Goal: Task Accomplishment & Management: Use online tool/utility

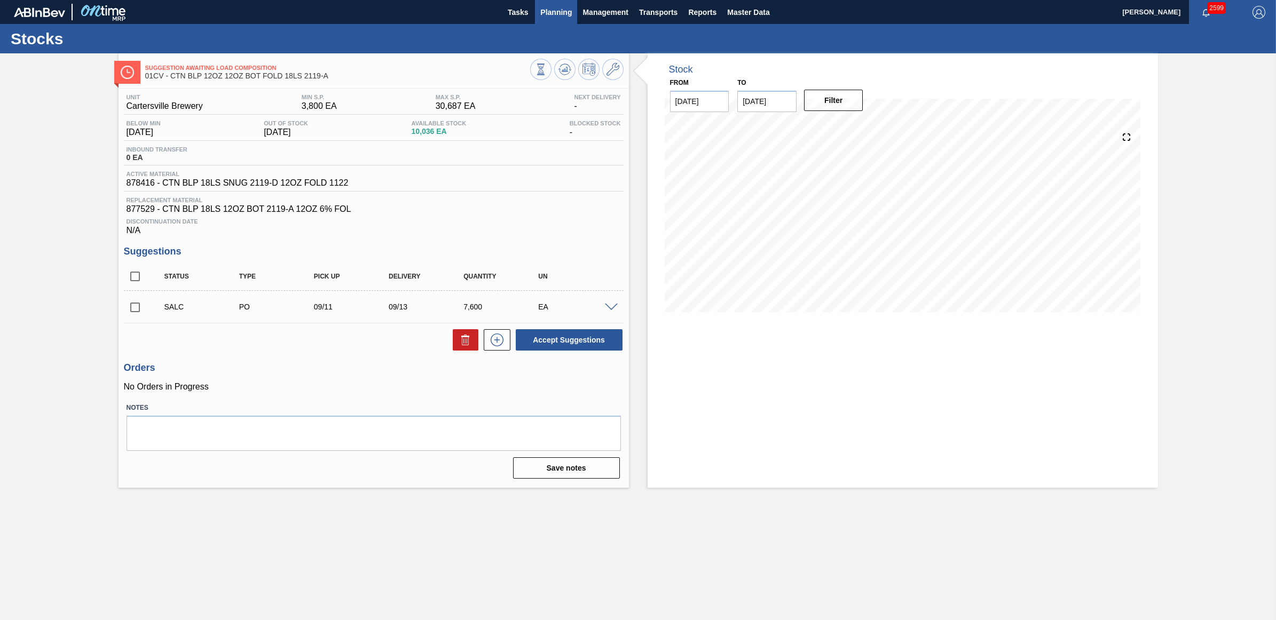
click at [554, 17] on span "Planning" at bounding box center [555, 12] width 31 height 13
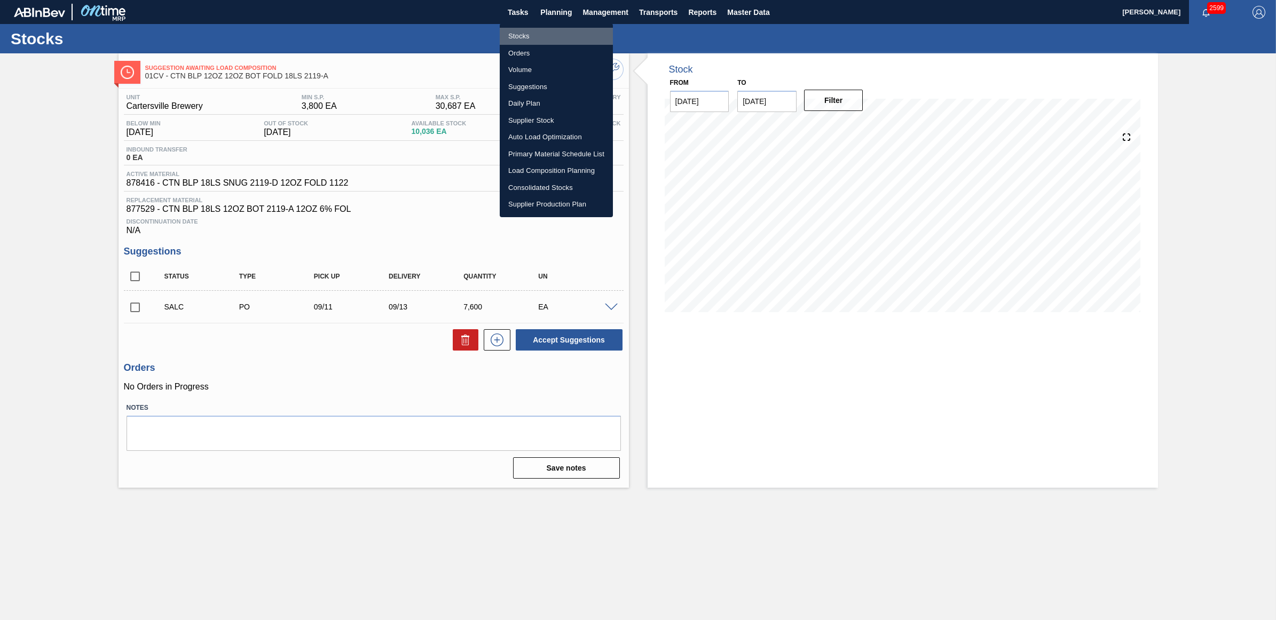
click at [528, 36] on li "Stocks" at bounding box center [556, 36] width 113 height 17
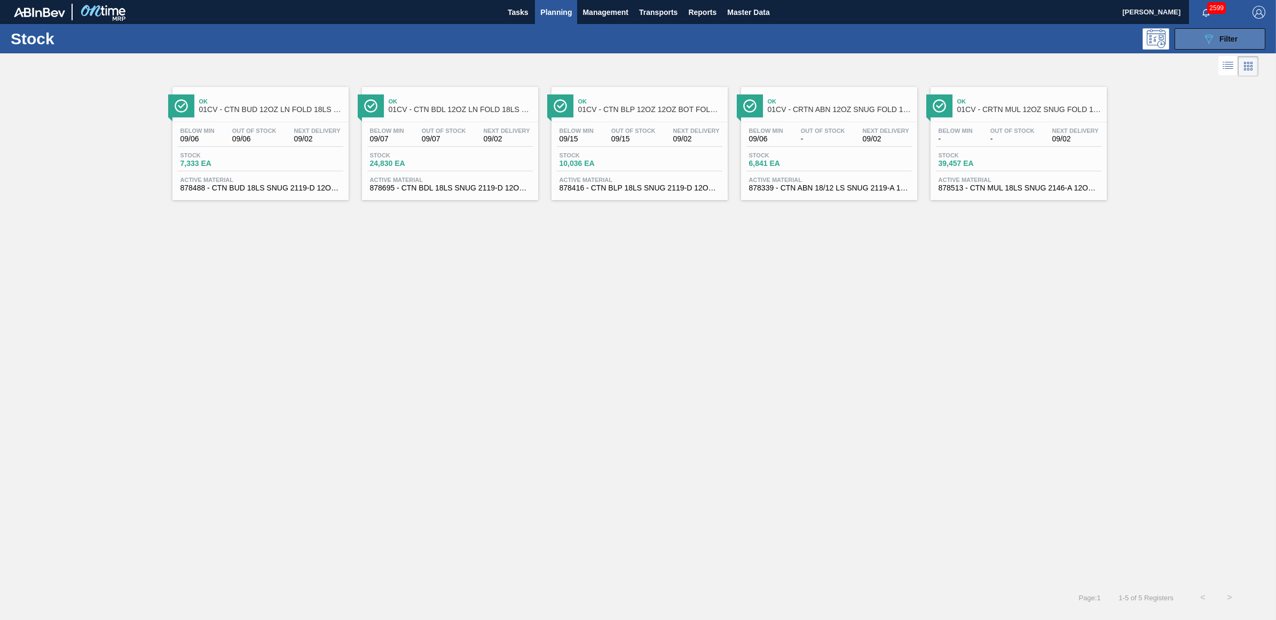
click at [1231, 38] on span "Filter" at bounding box center [1228, 39] width 18 height 9
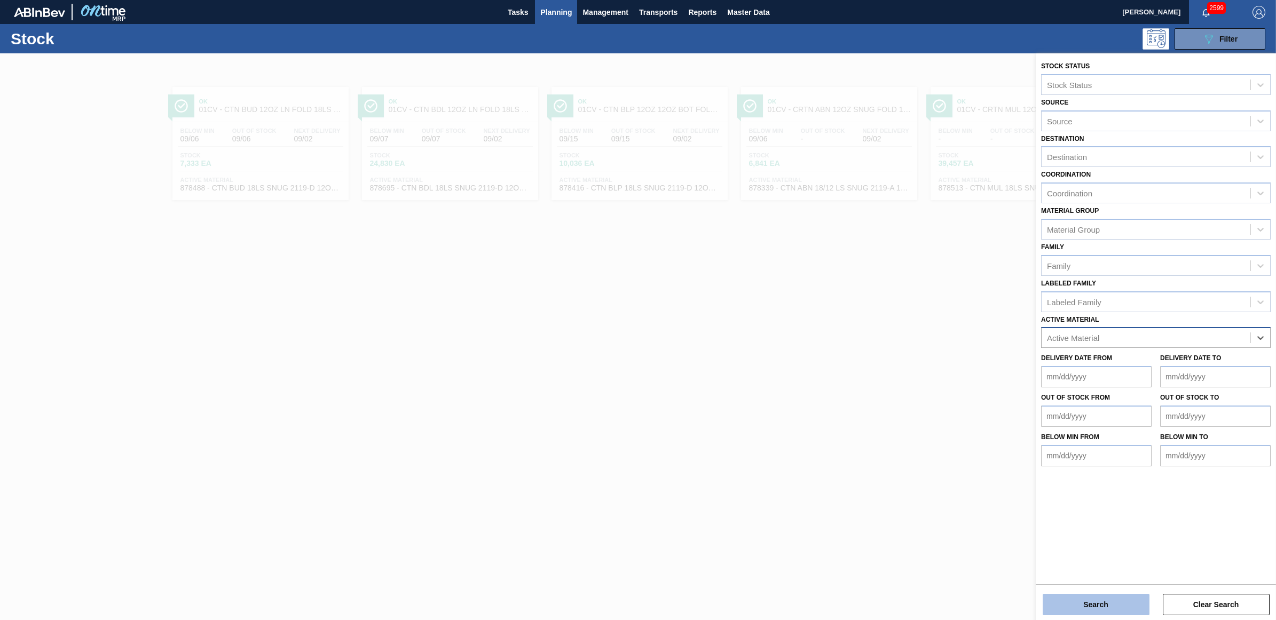
click at [1077, 611] on button "Search" at bounding box center [1095, 604] width 107 height 21
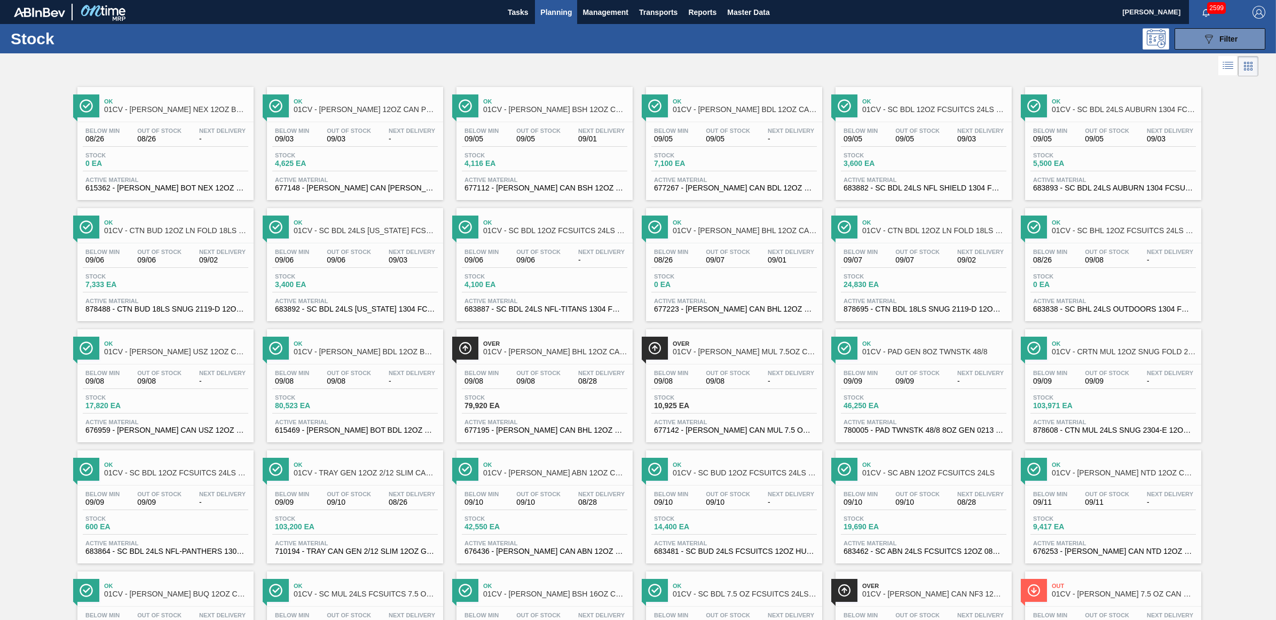
drag, startPoint x: 360, startPoint y: 391, endPoint x: 164, endPoint y: 341, distance: 202.7
click at [360, 389] on div "Below Min 09/08 Out Of Stock 09/08 Next Delivery -" at bounding box center [354, 379] width 165 height 19
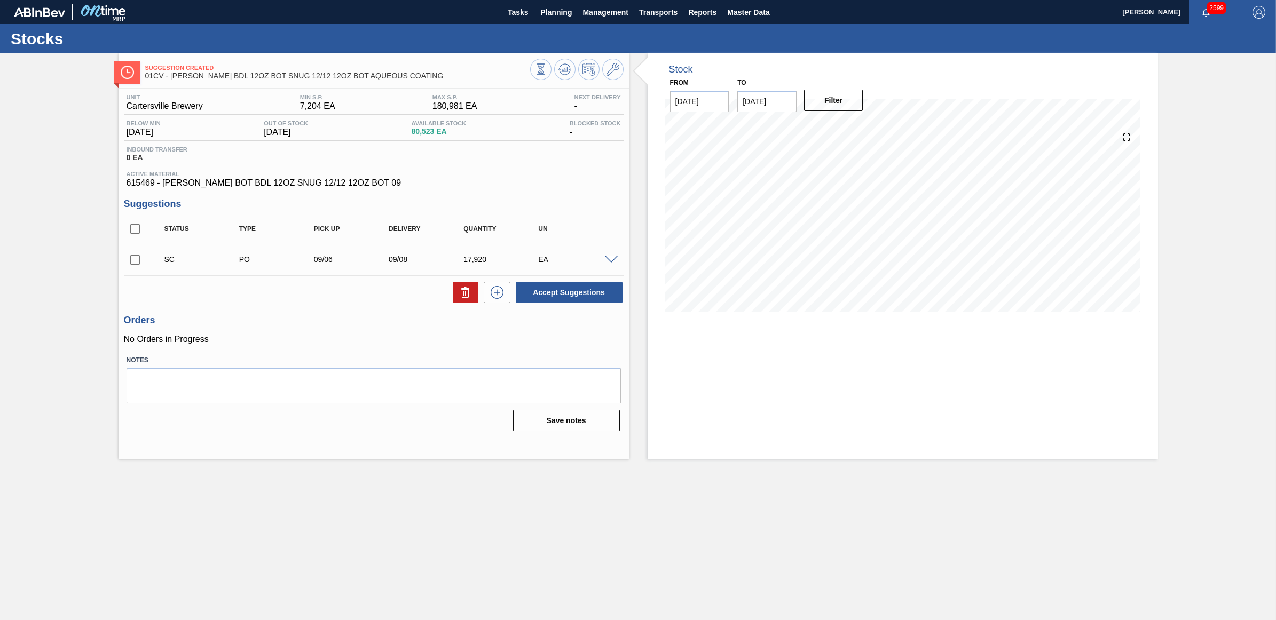
click at [132, 258] on input "checkbox" at bounding box center [135, 260] width 22 height 22
click at [607, 286] on button "Accept Suggestions" at bounding box center [569, 292] width 107 height 21
checkbox input "false"
click at [553, 12] on span "Planning" at bounding box center [555, 12] width 31 height 13
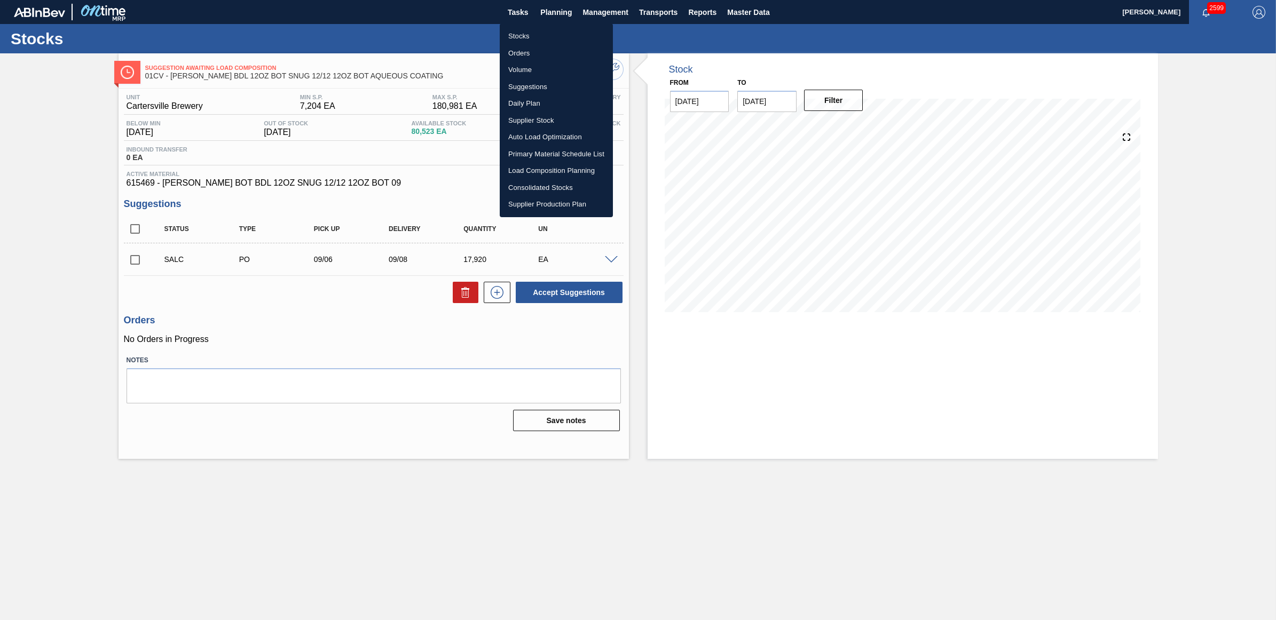
click at [527, 35] on li "Stocks" at bounding box center [556, 36] width 113 height 17
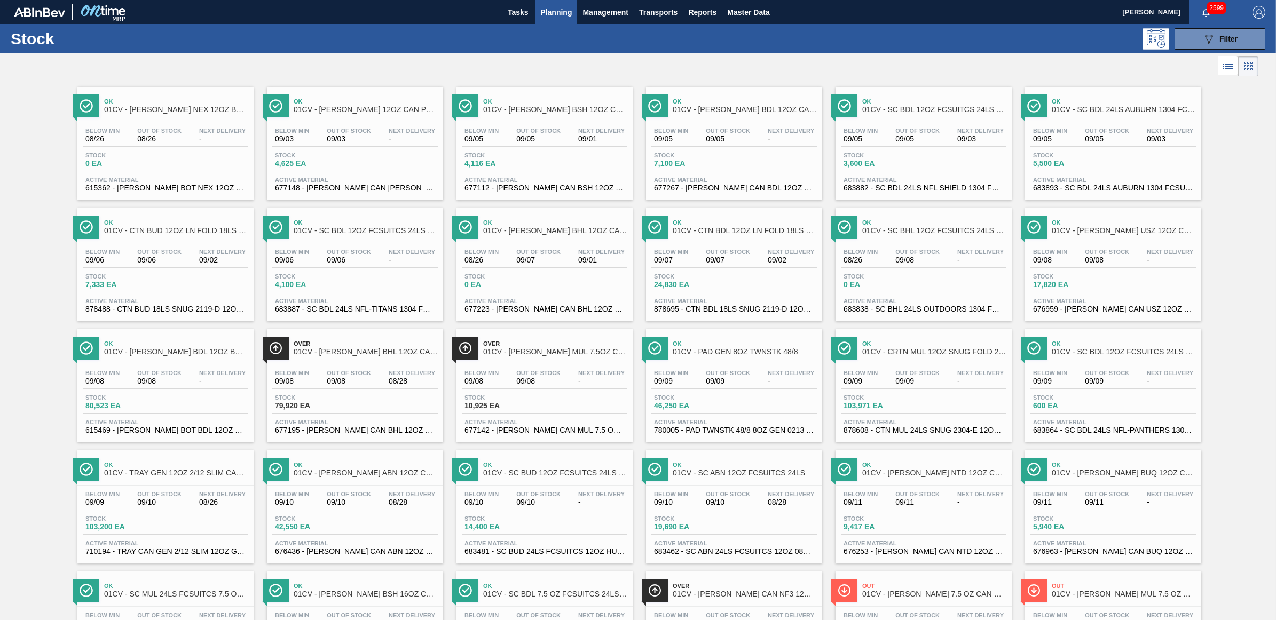
click at [1089, 284] on span "17,820 EA" at bounding box center [1070, 285] width 75 height 8
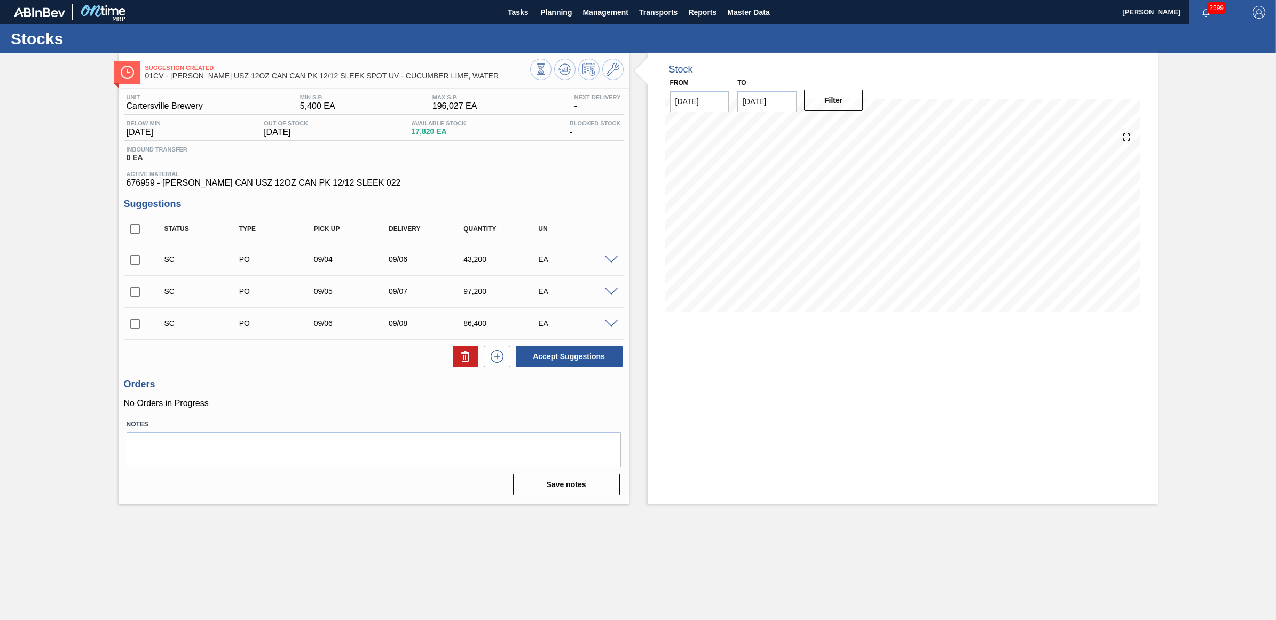
click at [135, 260] on input "checkbox" at bounding box center [135, 260] width 22 height 22
checkbox input "false"
click at [134, 324] on input "checkbox" at bounding box center [135, 324] width 22 height 22
click at [596, 358] on button "Accept Suggestions" at bounding box center [569, 356] width 107 height 21
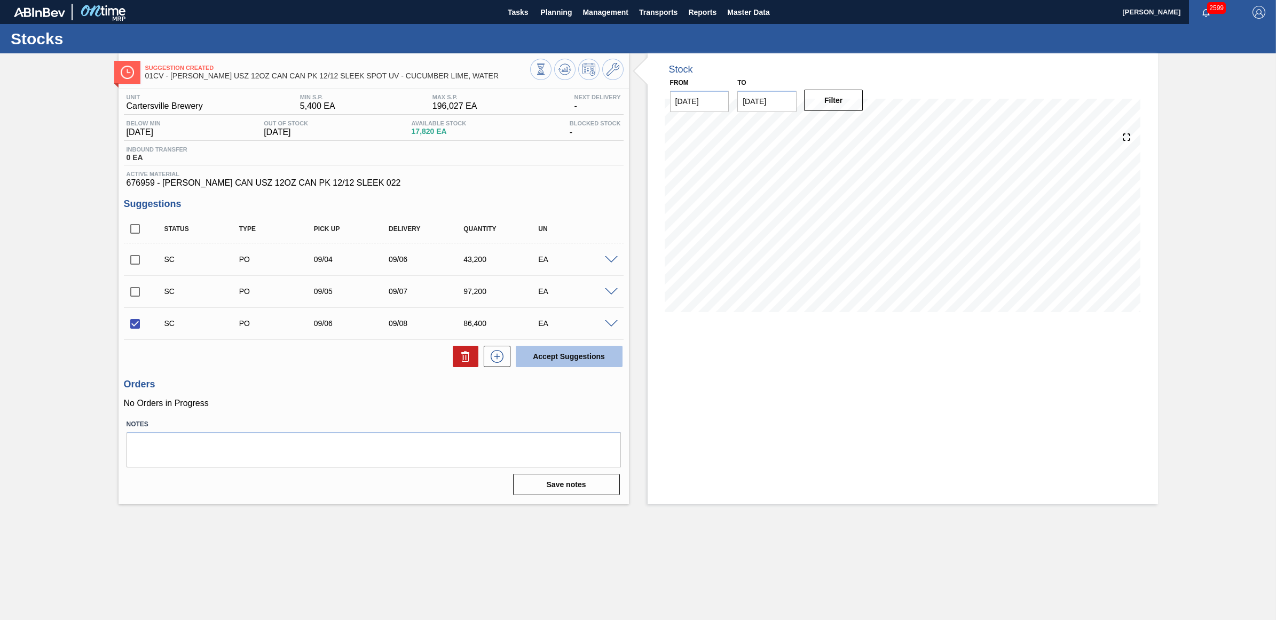
checkbox input "false"
click at [550, 12] on span "Planning" at bounding box center [555, 12] width 31 height 13
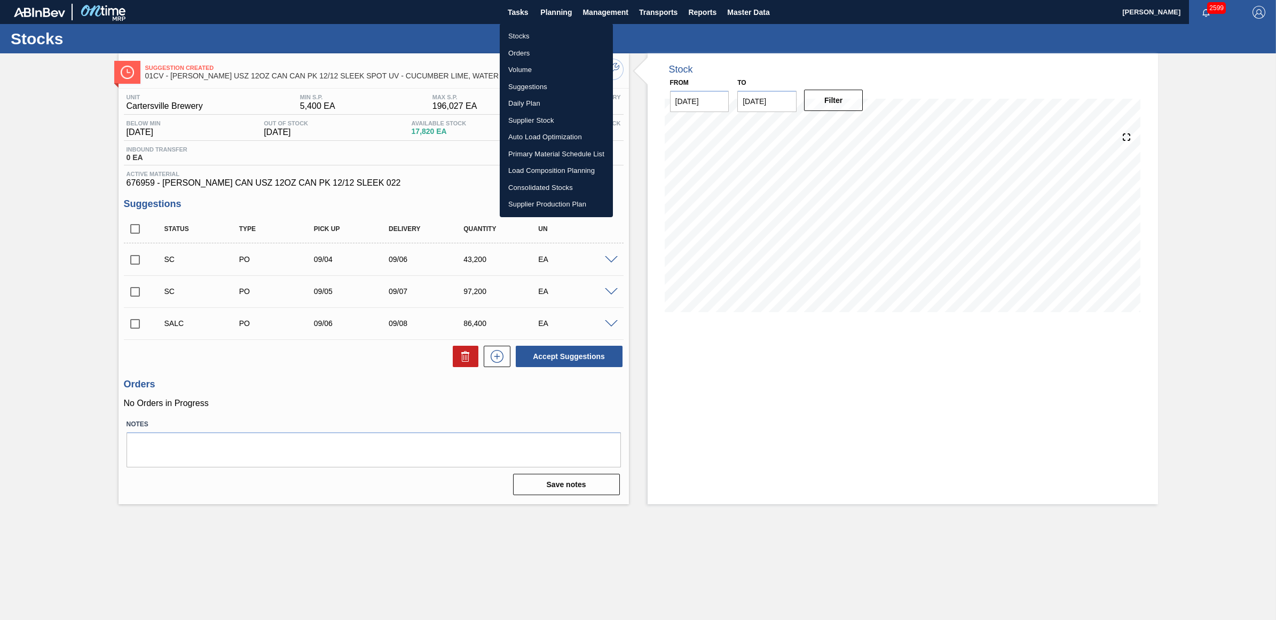
click at [513, 34] on li "Stocks" at bounding box center [556, 36] width 113 height 17
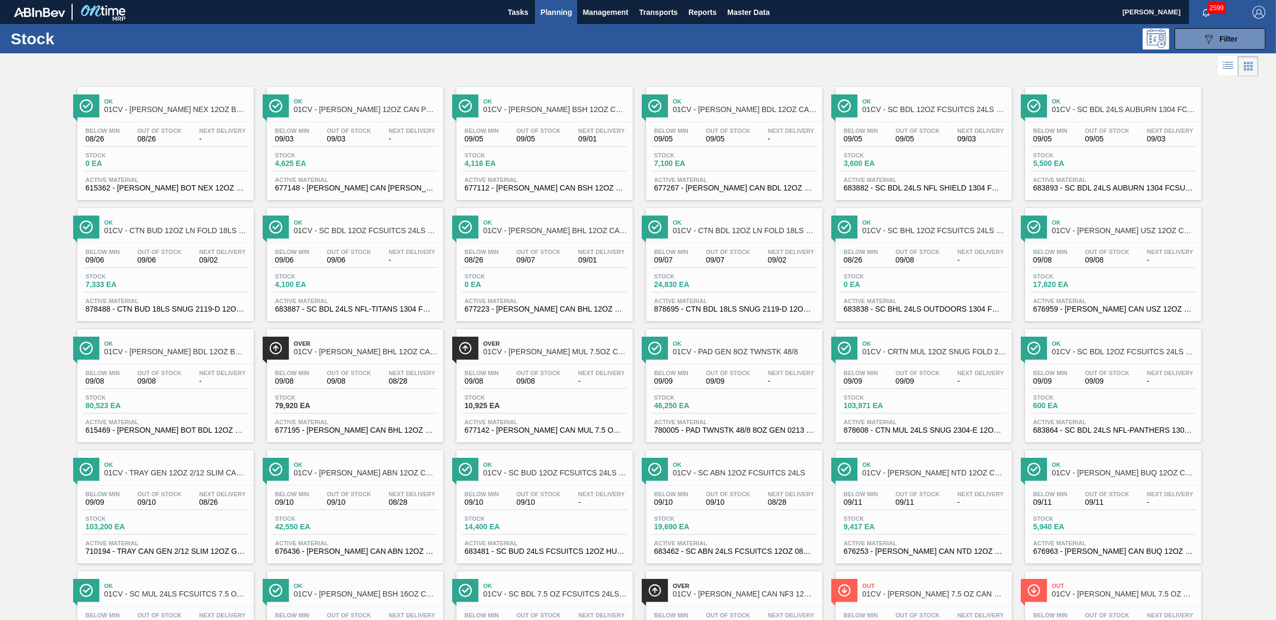
click at [539, 274] on div "Below Min 08/26 Out Of Stock 09/07 Next Delivery 09/01 Stock 0 EA Active Materi…" at bounding box center [544, 279] width 176 height 73
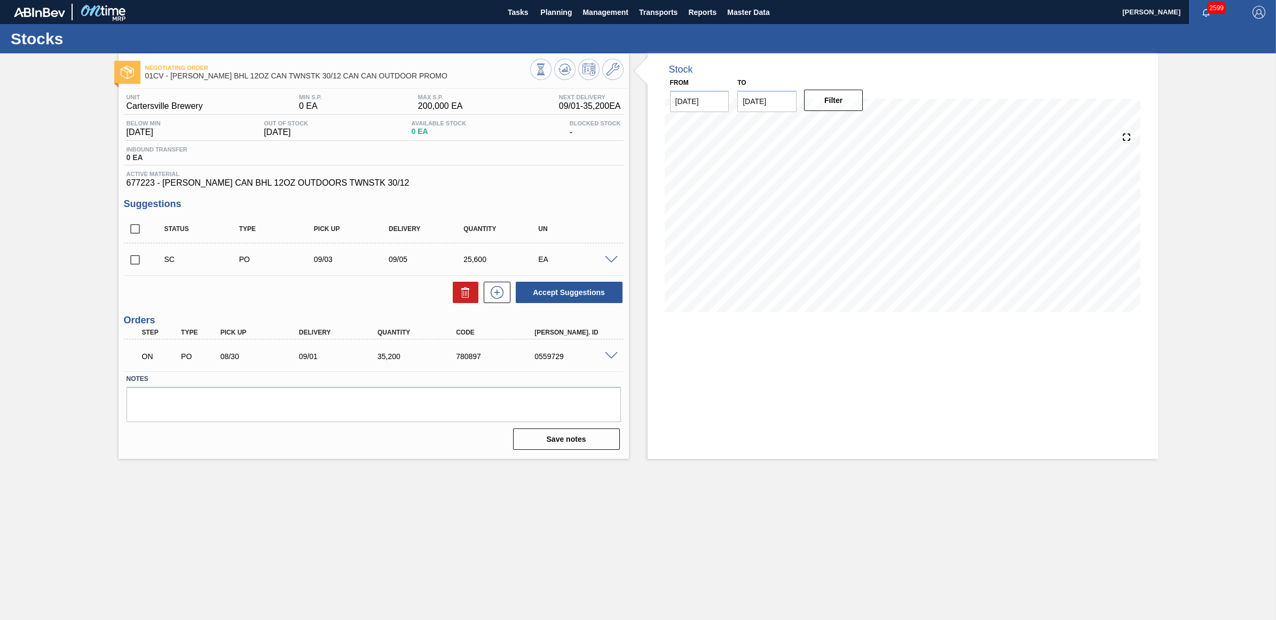
click at [606, 260] on span at bounding box center [611, 260] width 13 height 8
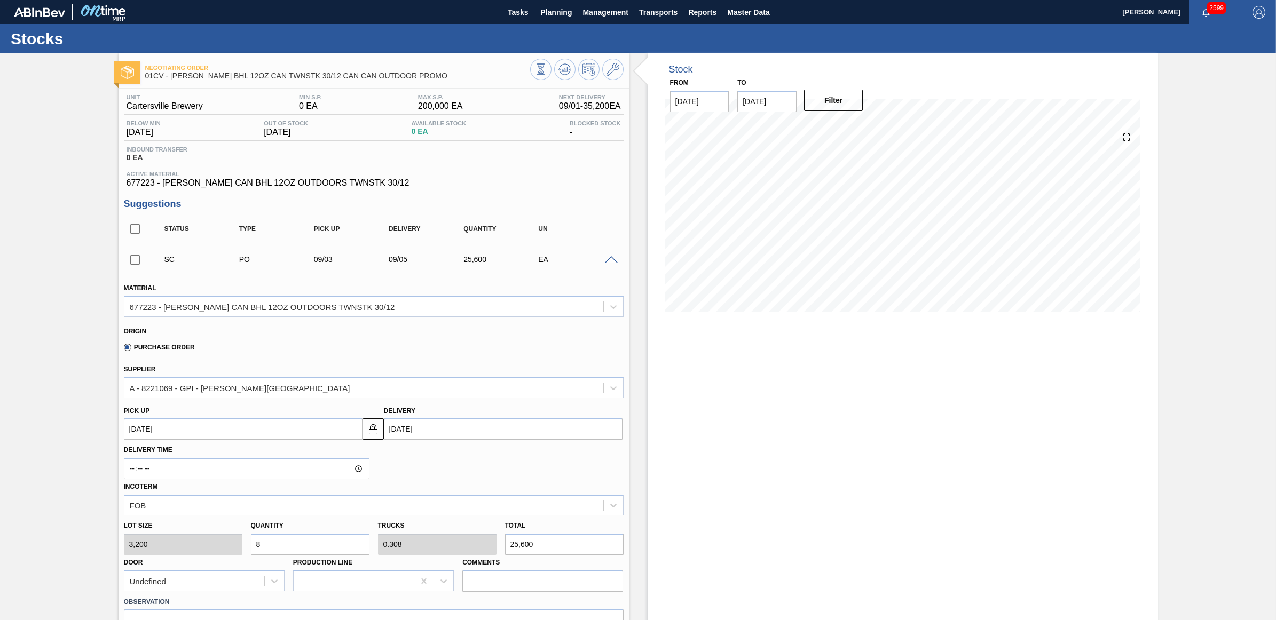
drag, startPoint x: 284, startPoint y: 543, endPoint x: 241, endPoint y: 542, distance: 43.2
click at [243, 542] on div "Lot size 3,200 Quantity 8 Trucks 0.308 Total 25,600 Door Undefined Production L…" at bounding box center [374, 554] width 508 height 76
type input "9"
type input "0.346"
type input "28,800"
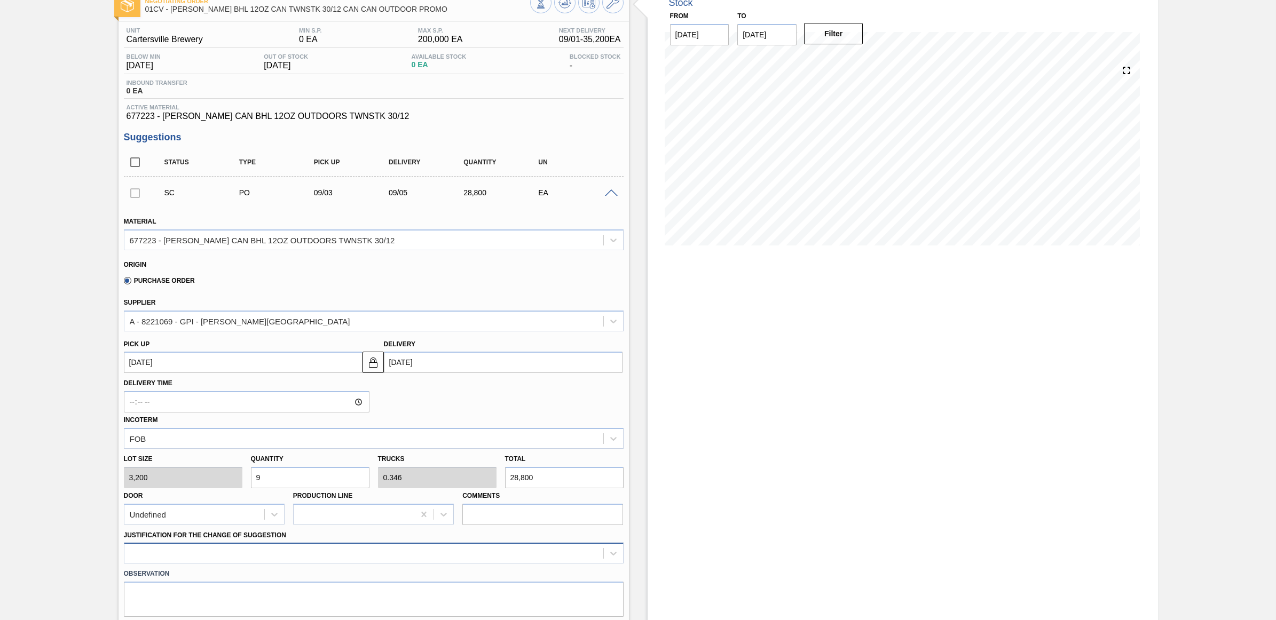
type input "9"
click at [292, 551] on div at bounding box center [374, 553] width 500 height 21
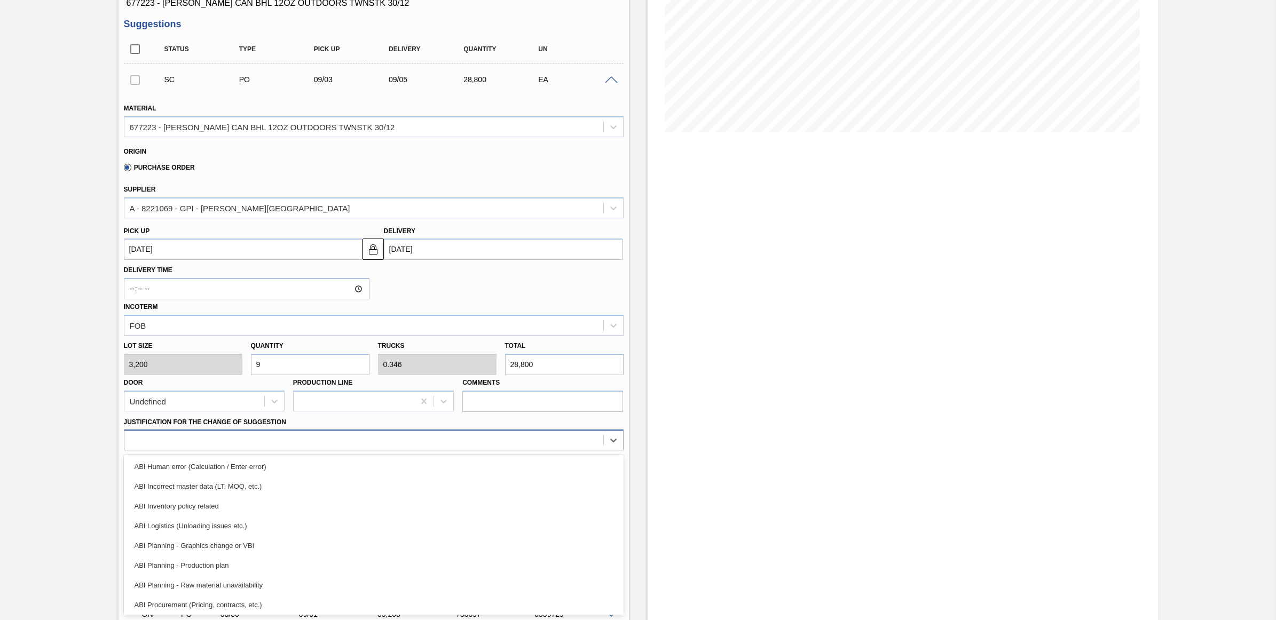
scroll to position [67, 0]
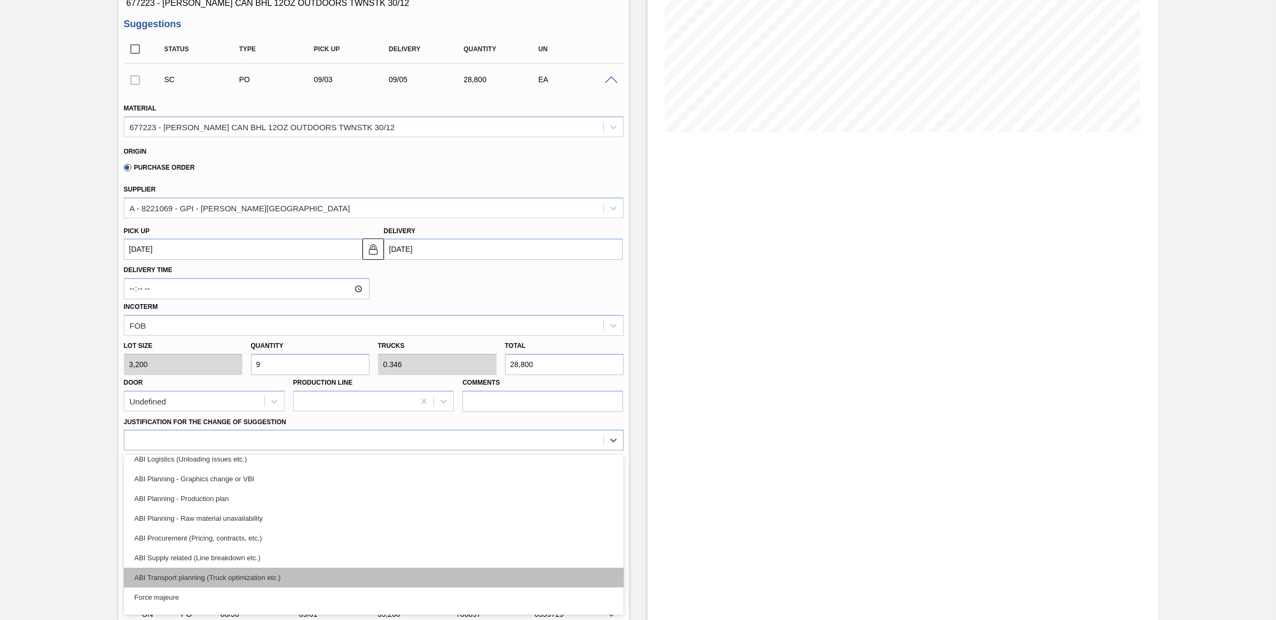
click at [246, 574] on div "ABI Transport planning (Truck optimization etc.)" at bounding box center [374, 578] width 500 height 20
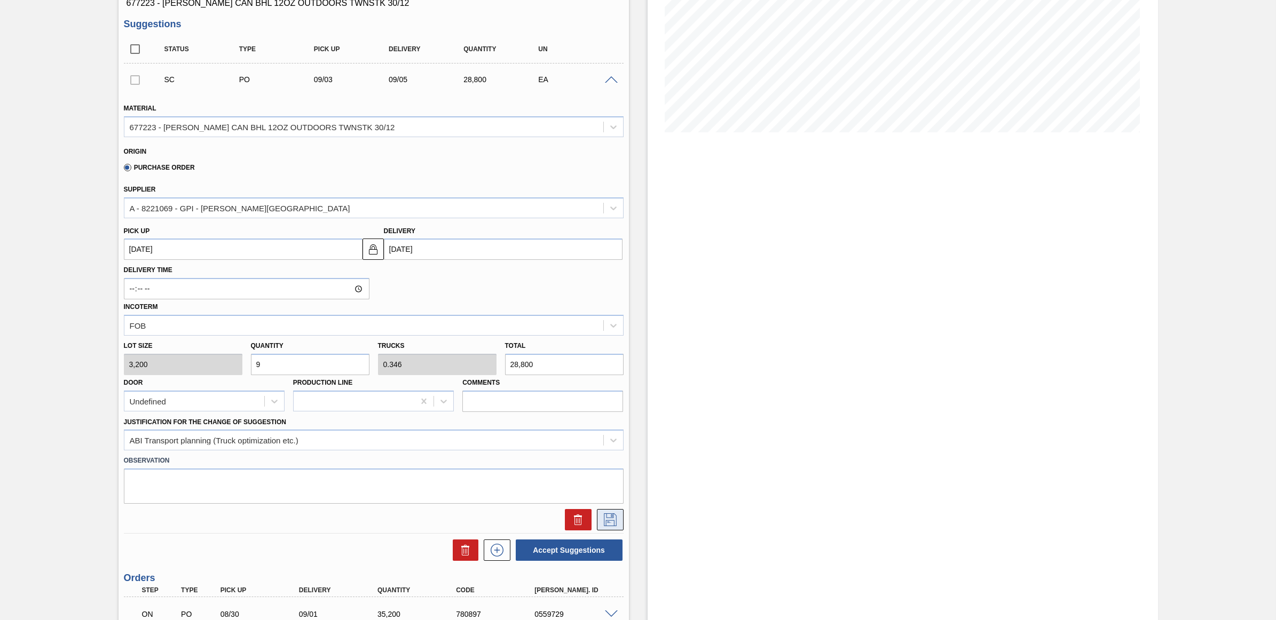
click at [614, 518] on icon at bounding box center [610, 519] width 17 height 13
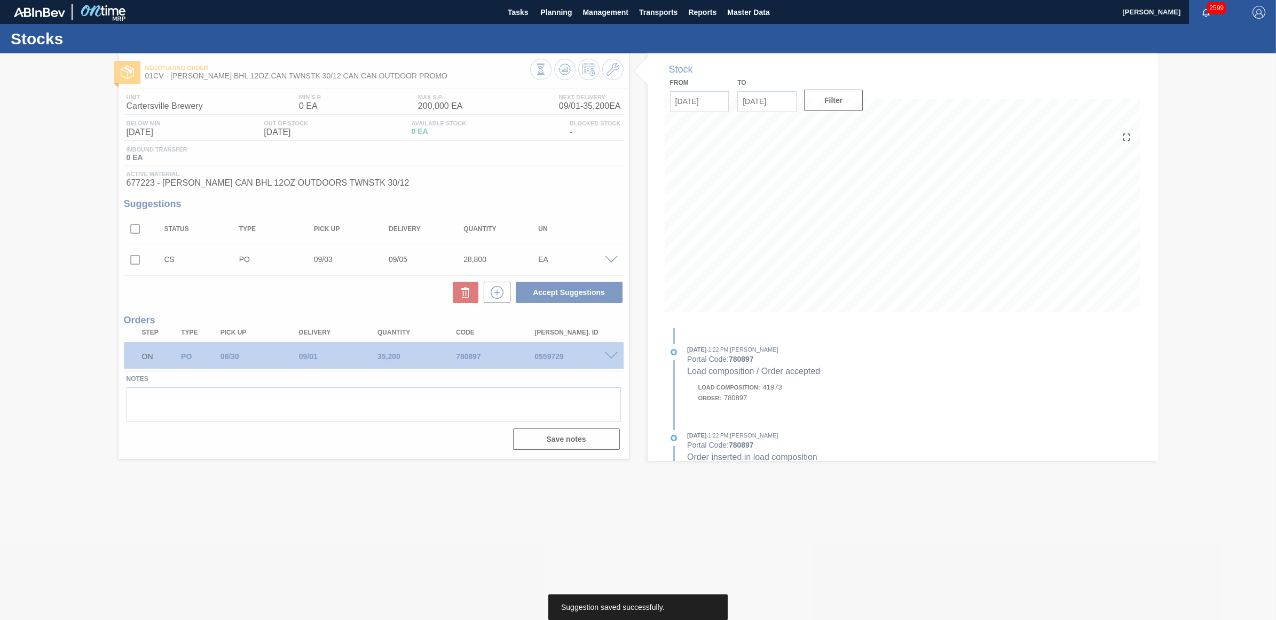
scroll to position [0, 0]
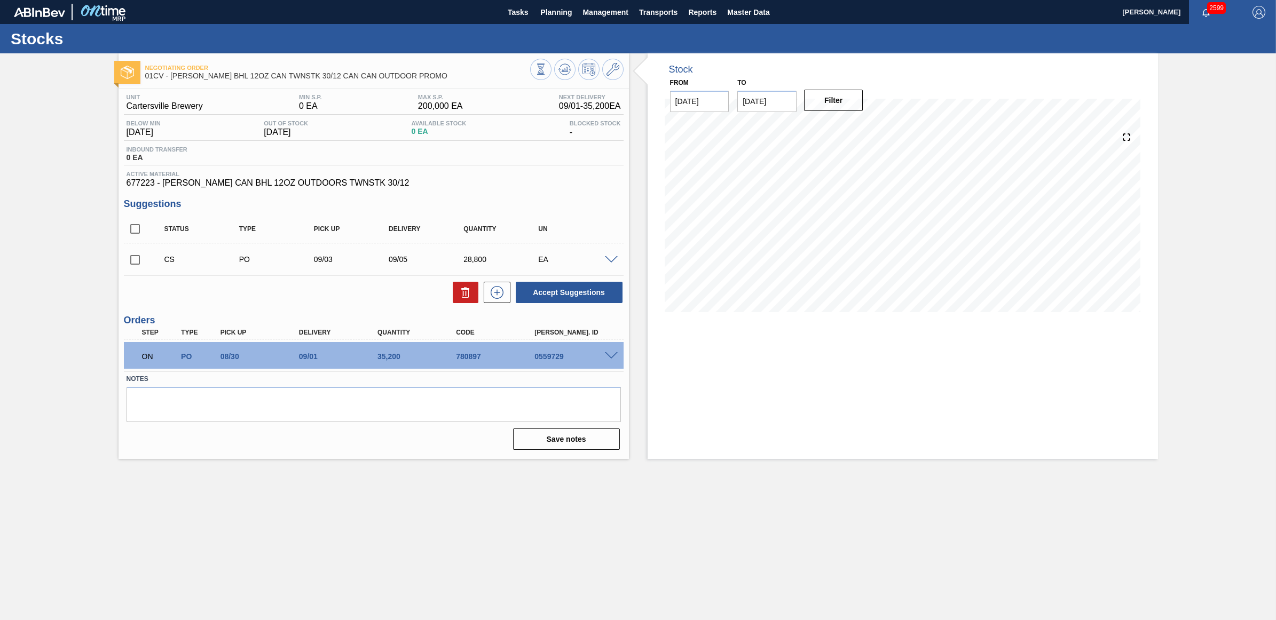
click at [132, 263] on input "checkbox" at bounding box center [135, 260] width 22 height 22
click at [547, 294] on button "Accept Suggestions" at bounding box center [569, 292] width 107 height 21
checkbox input "false"
click at [553, 16] on span "Planning" at bounding box center [555, 12] width 31 height 13
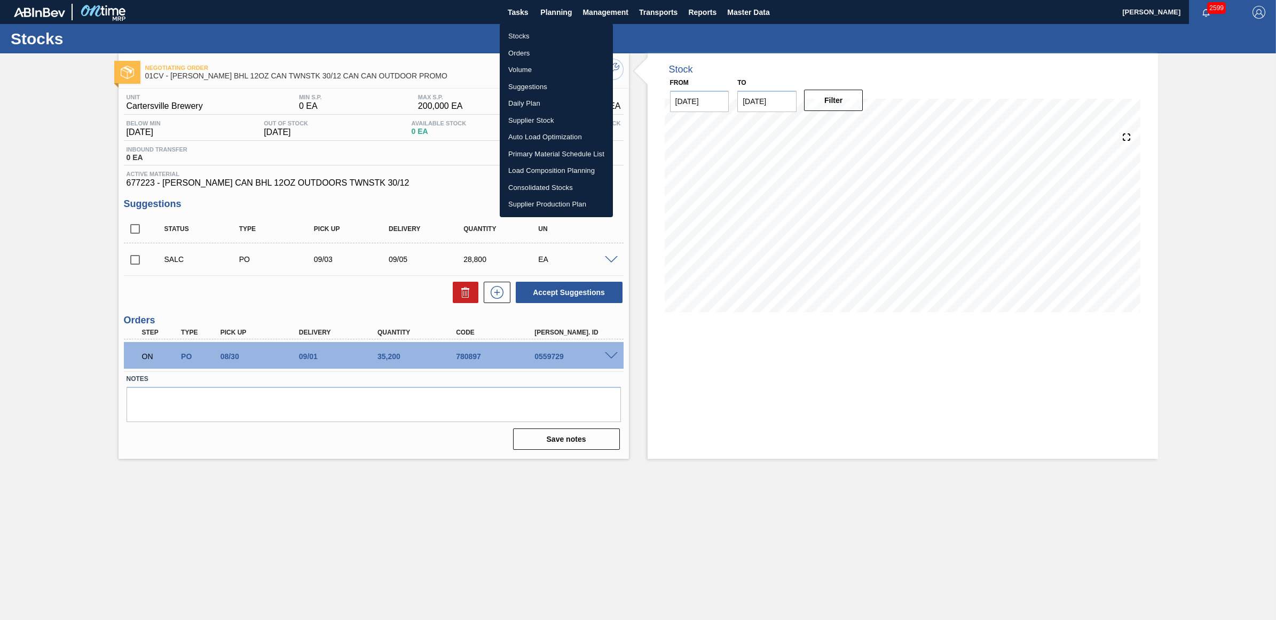
click at [536, 33] on li "Stocks" at bounding box center [556, 36] width 113 height 17
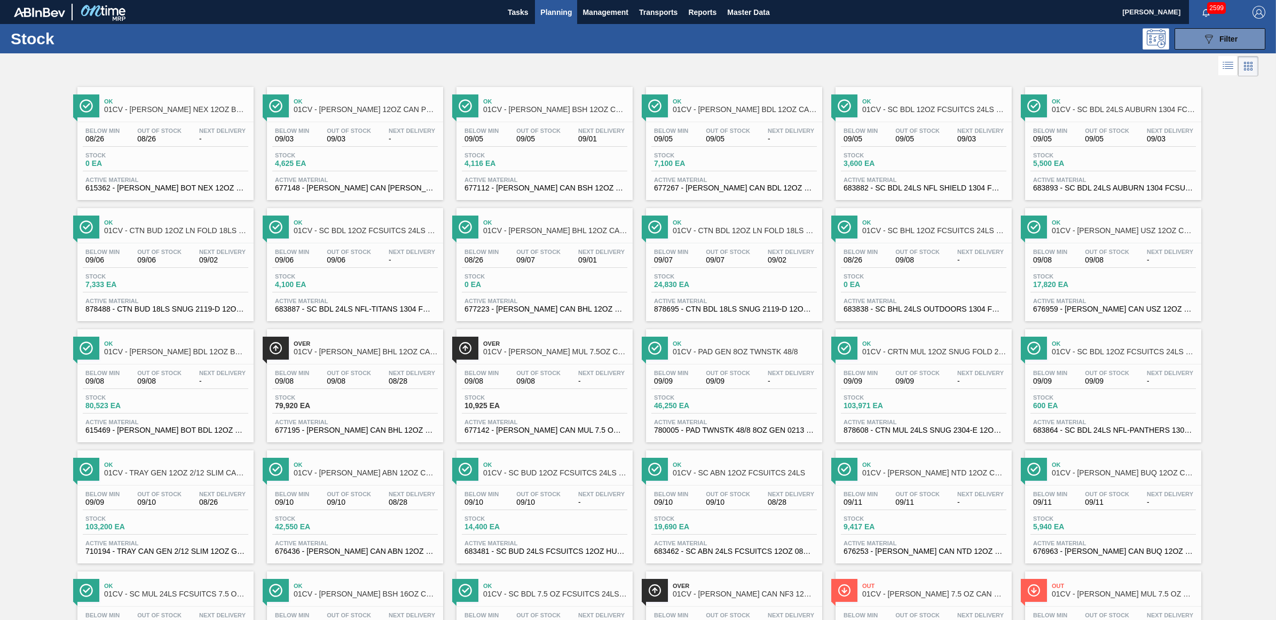
click at [547, 407] on div "Stock 10,925 EA" at bounding box center [544, 403] width 165 height 19
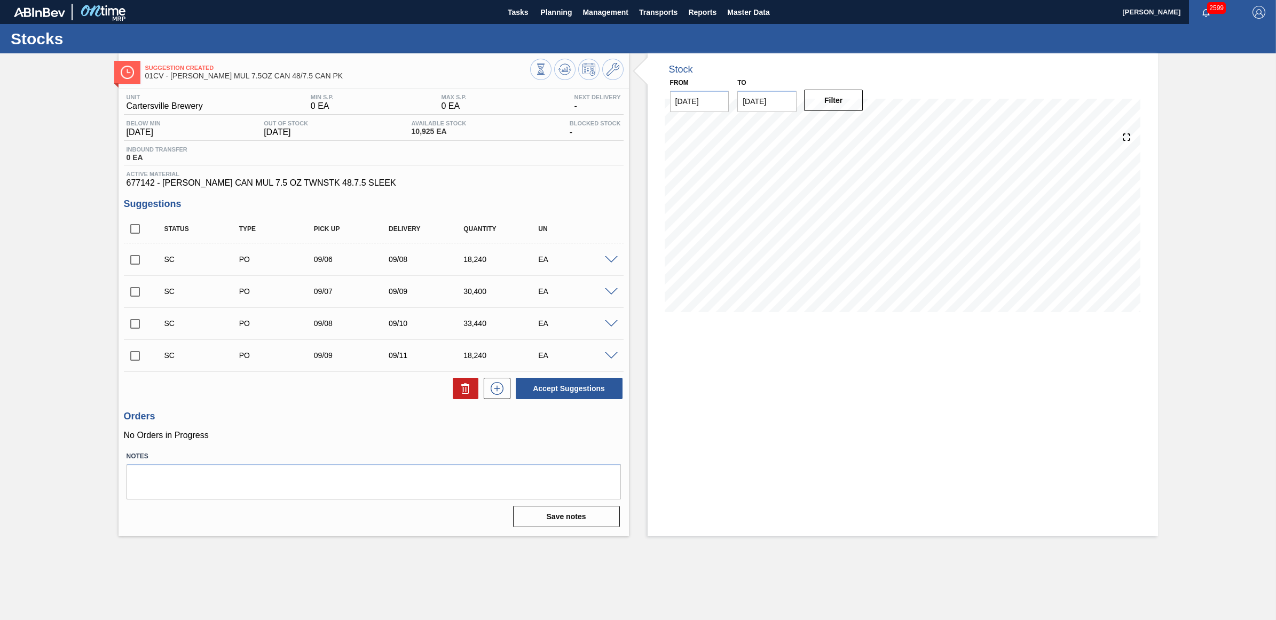
click at [609, 291] on span at bounding box center [611, 292] width 13 height 8
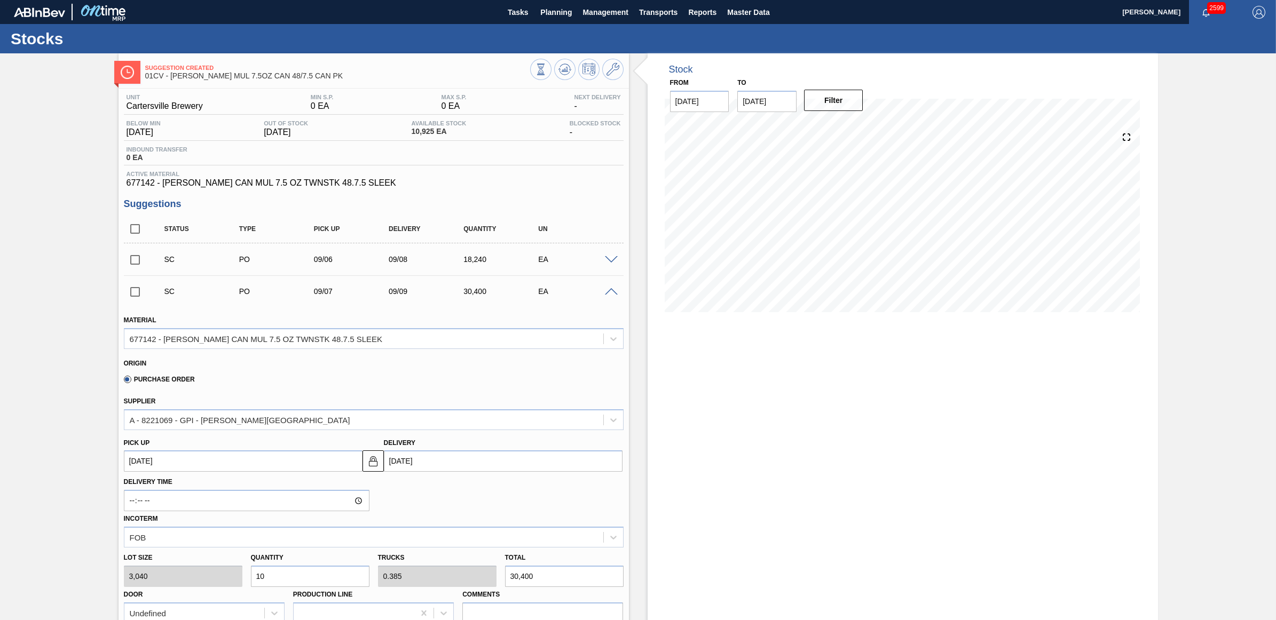
click at [609, 291] on span at bounding box center [611, 292] width 13 height 8
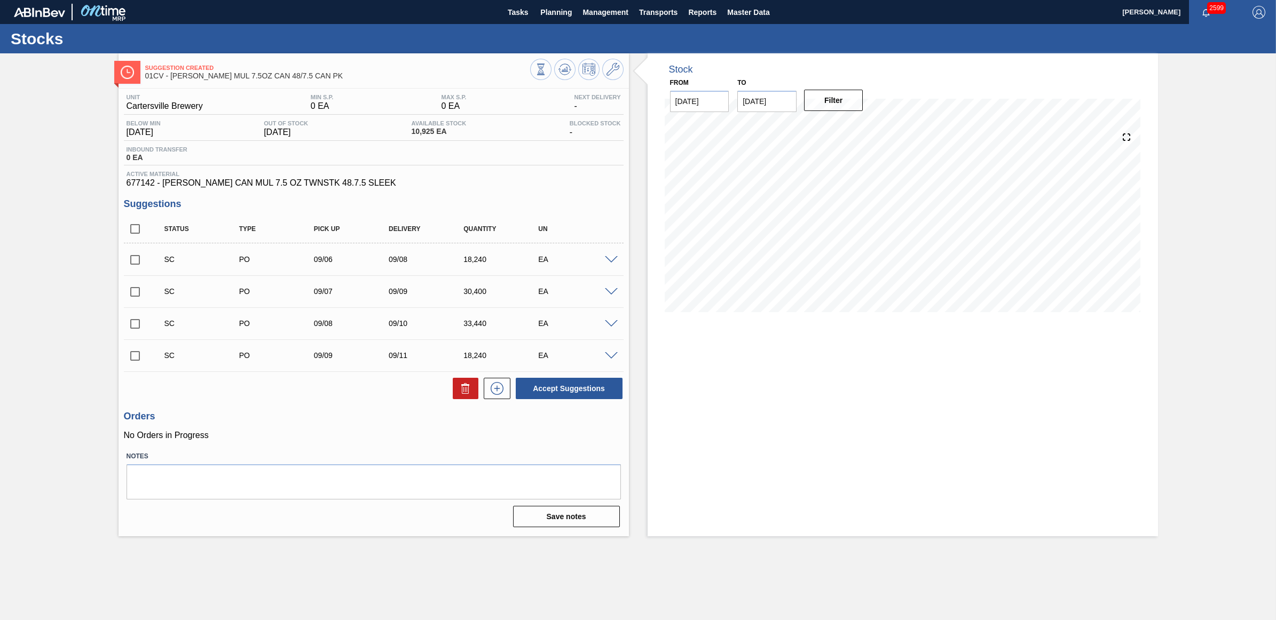
click at [612, 325] on span at bounding box center [611, 324] width 13 height 8
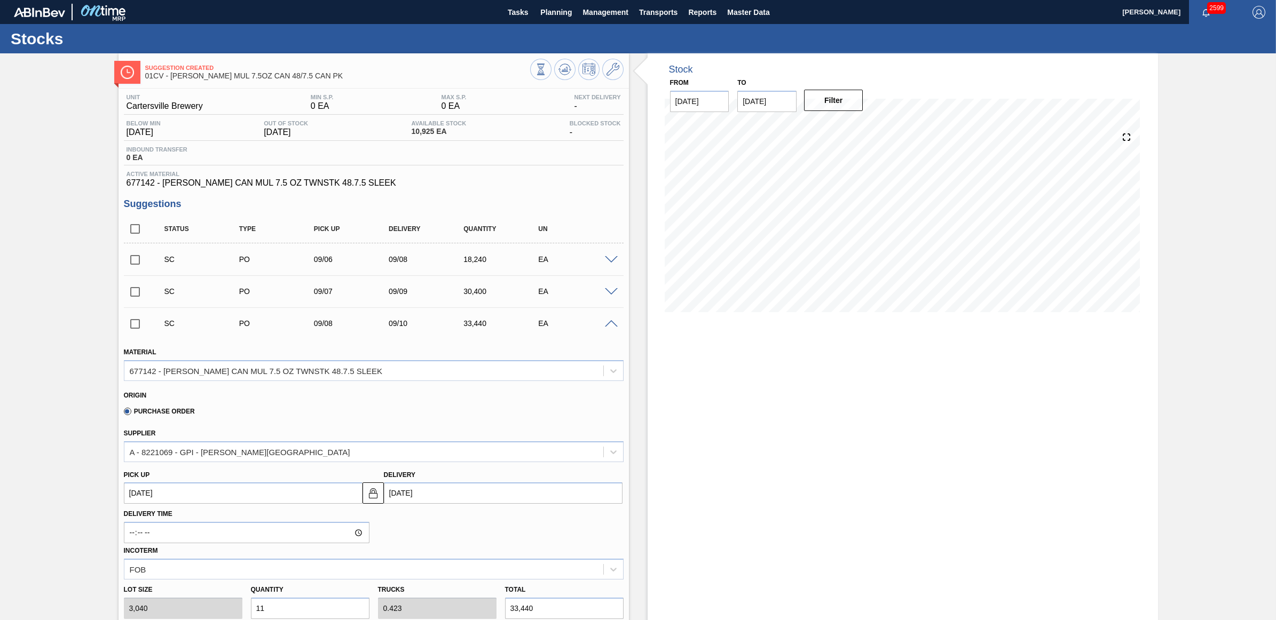
click at [612, 325] on span at bounding box center [611, 324] width 13 height 8
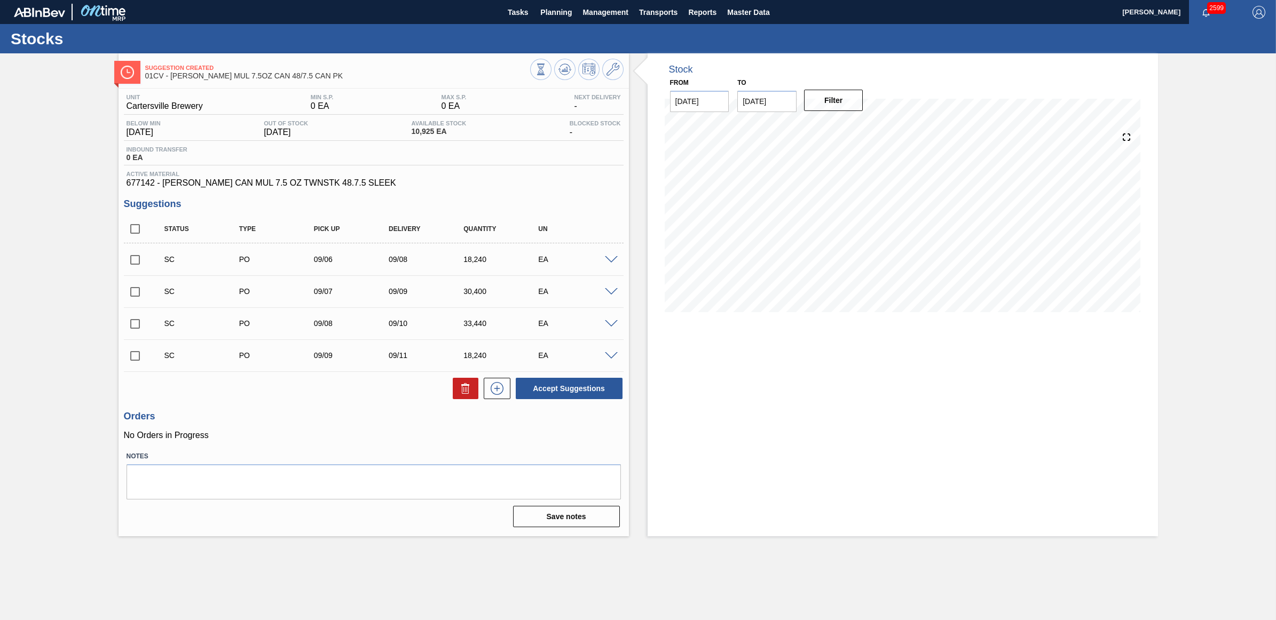
click at [609, 264] on span at bounding box center [611, 260] width 13 height 8
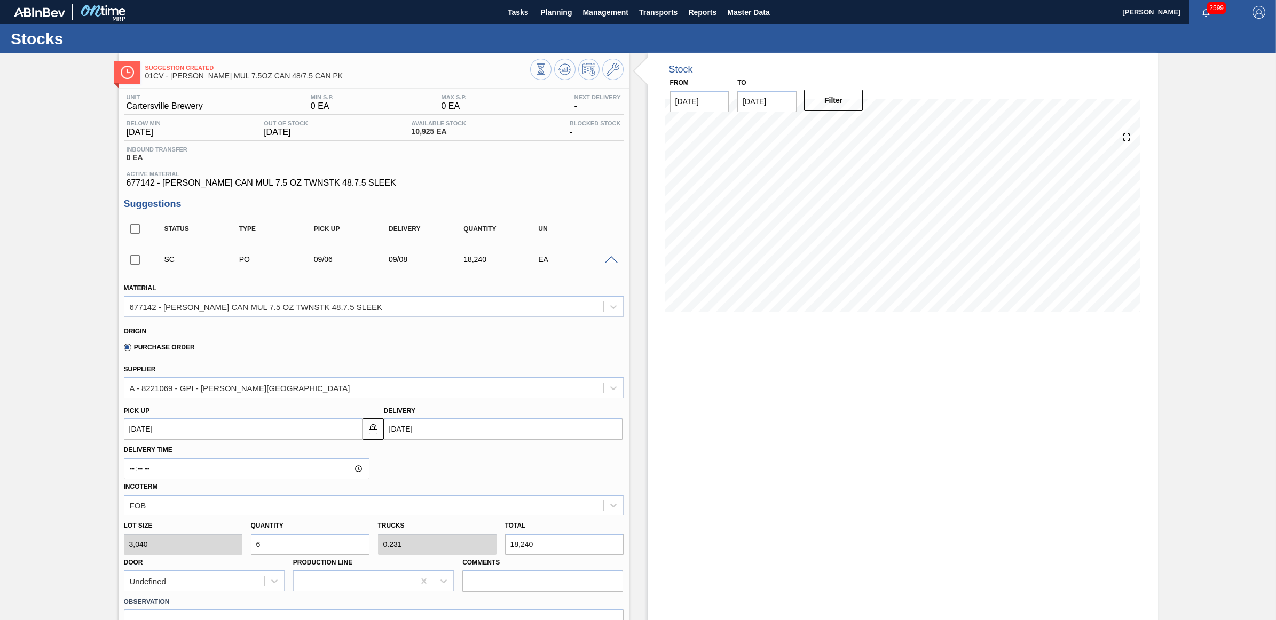
click at [609, 264] on span at bounding box center [611, 260] width 13 height 8
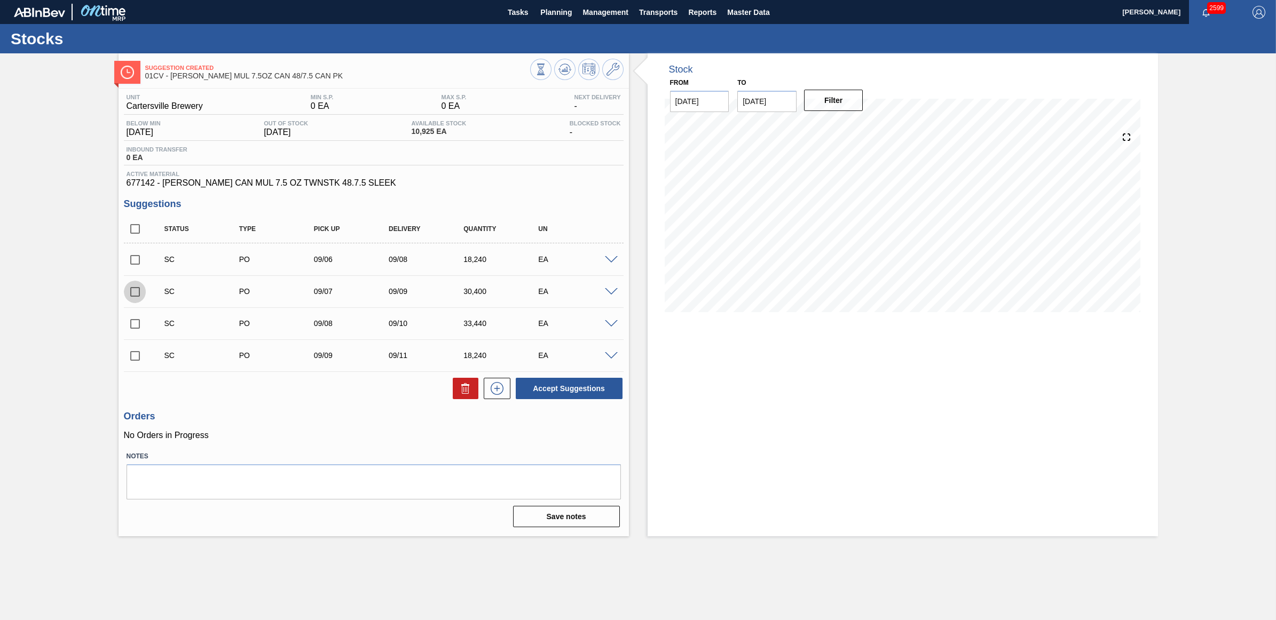
click at [132, 295] on input "checkbox" at bounding box center [135, 292] width 22 height 22
checkbox input "true"
click at [137, 321] on input "checkbox" at bounding box center [135, 324] width 22 height 22
checkbox input "true"
click at [135, 260] on input "checkbox" at bounding box center [135, 260] width 22 height 22
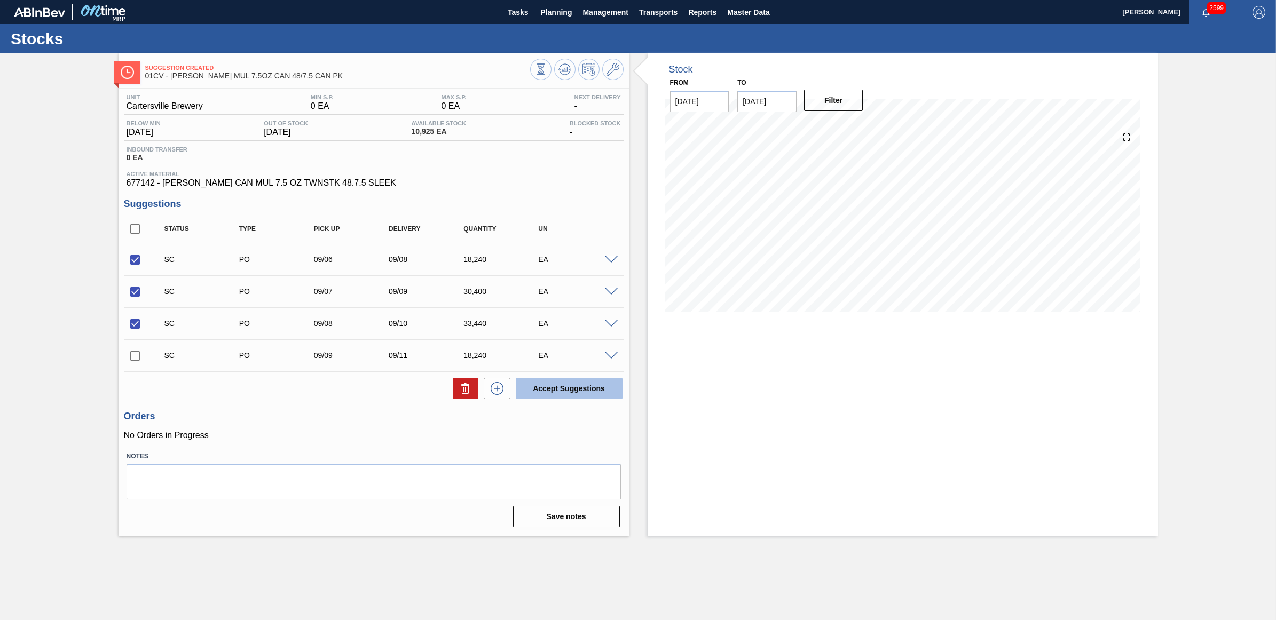
click at [565, 388] on button "Accept Suggestions" at bounding box center [569, 388] width 107 height 21
checkbox input "false"
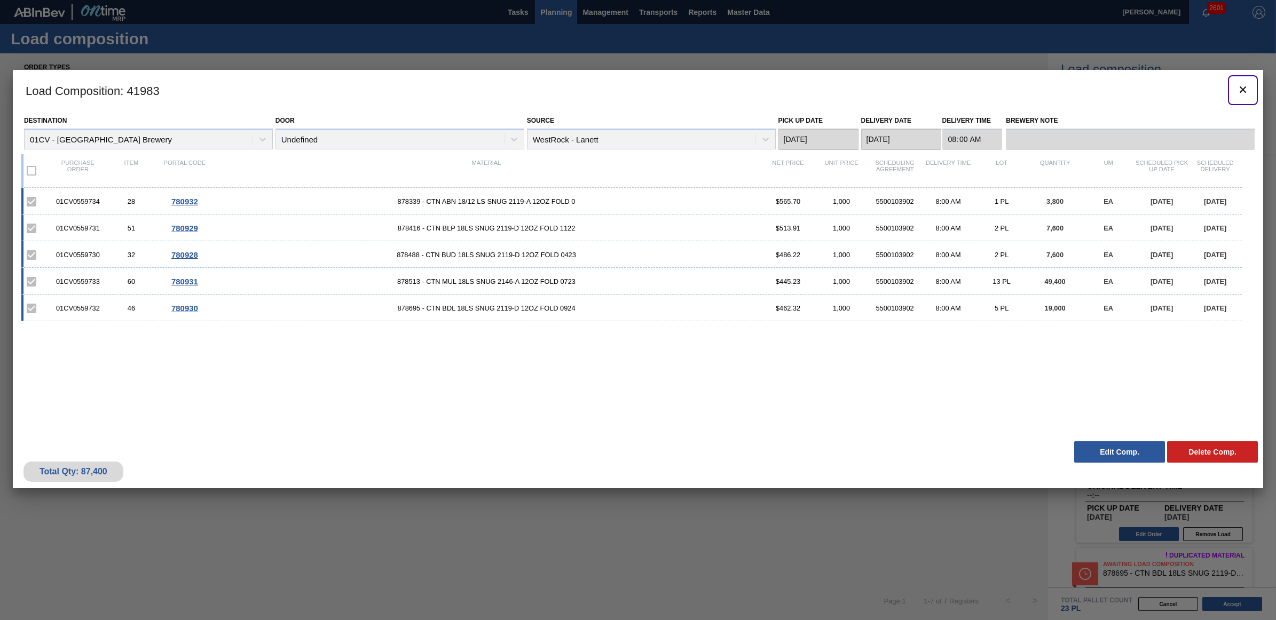
drag, startPoint x: 1236, startPoint y: 84, endPoint x: 547, endPoint y: 9, distance: 692.7
click at [1236, 84] on icon "botão de ícone" at bounding box center [1242, 89] width 13 height 13
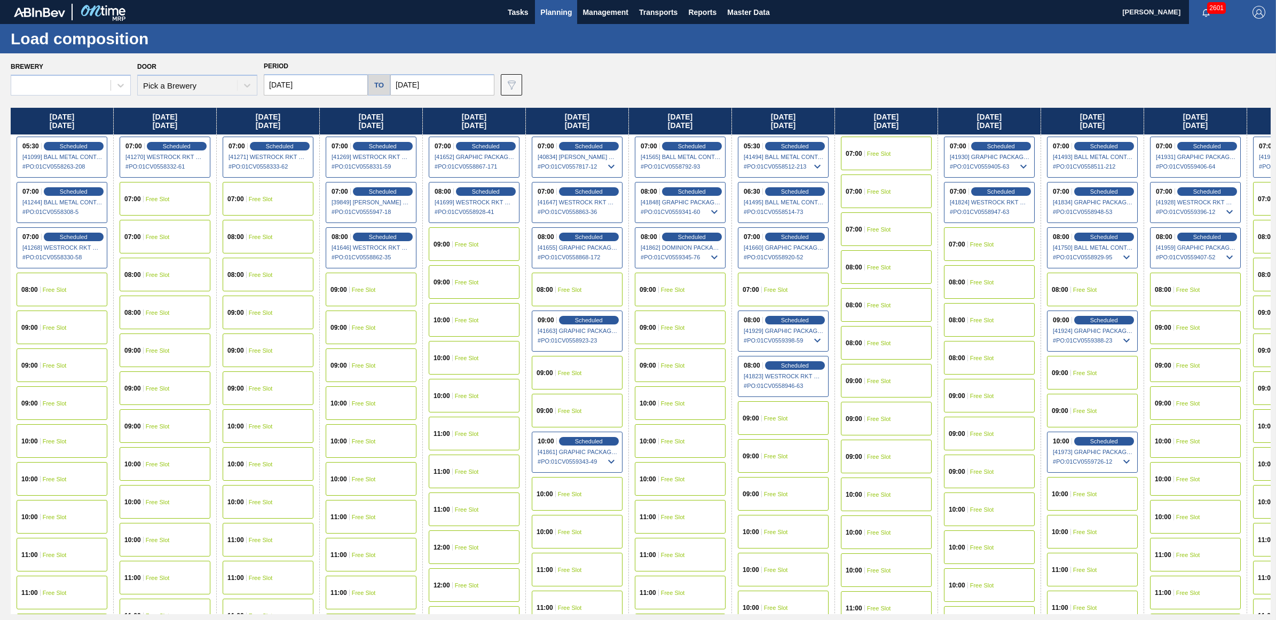
click at [307, 82] on input "[DATE]" at bounding box center [316, 84] width 104 height 21
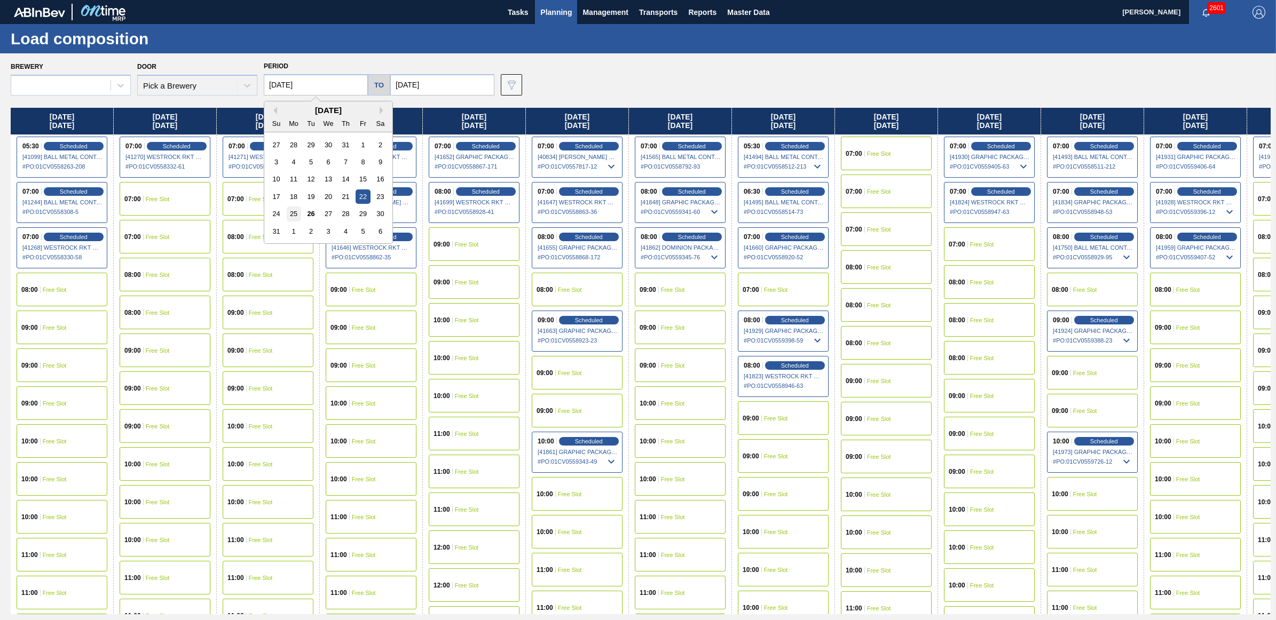
click at [291, 214] on div "25" at bounding box center [294, 214] width 14 height 14
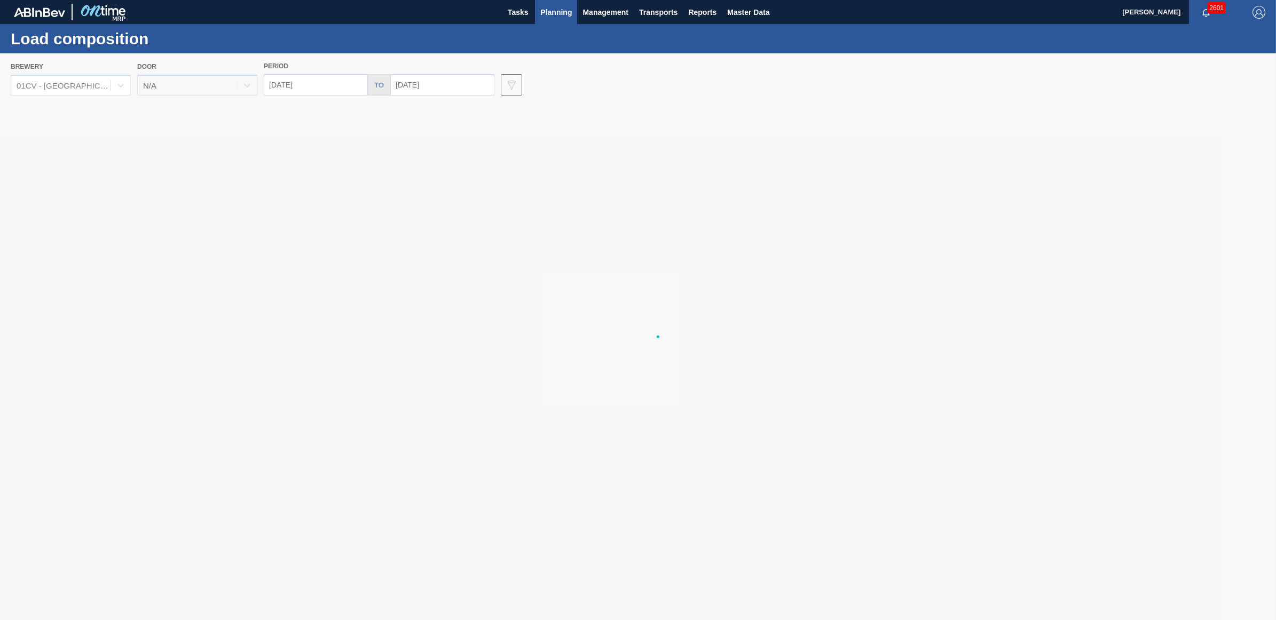
type input "[DATE]"
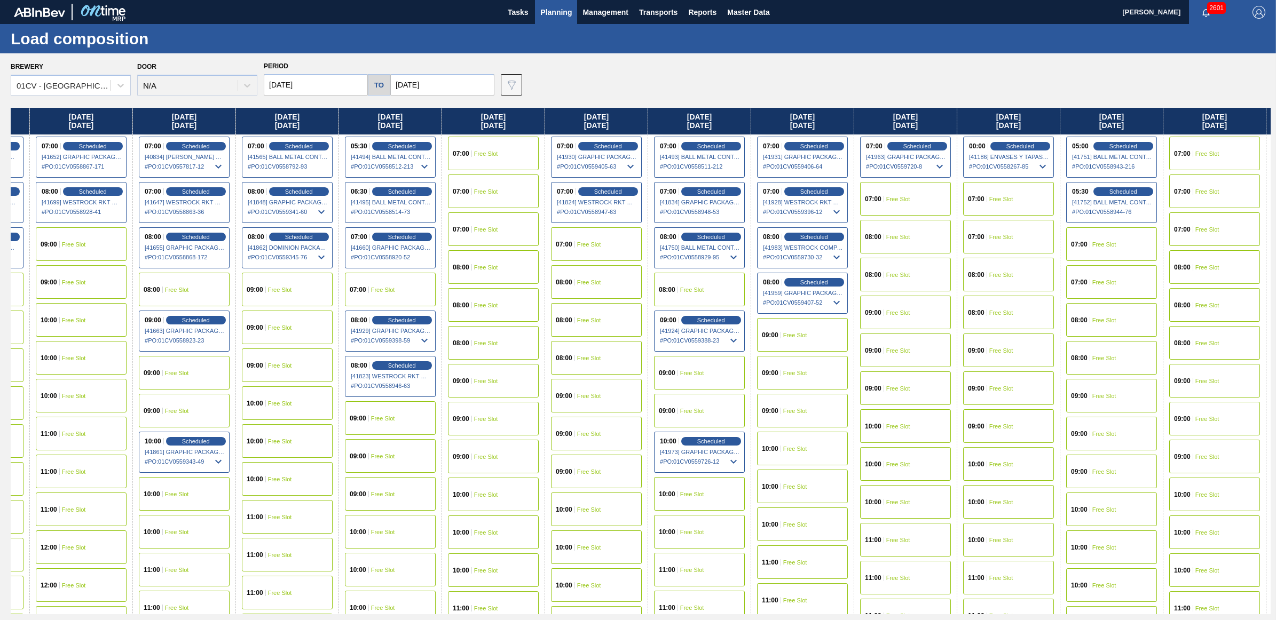
scroll to position [0, 396]
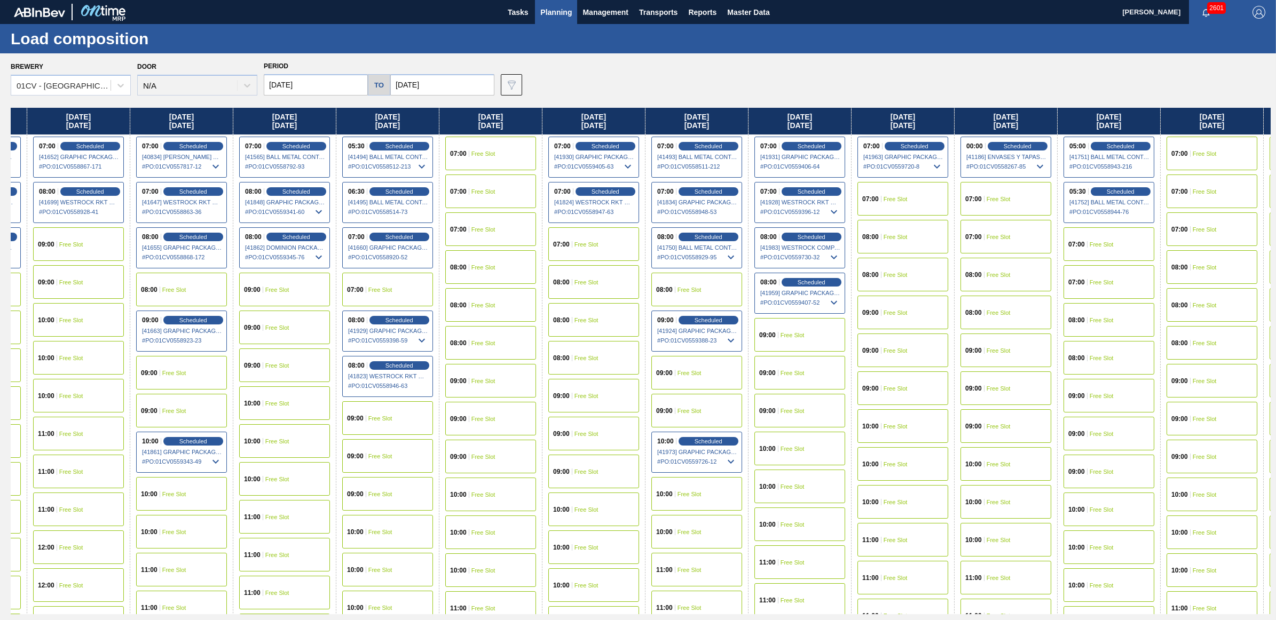
drag, startPoint x: 899, startPoint y: 115, endPoint x: 465, endPoint y: 116, distance: 433.9
click at [465, 116] on div "[DATE] 05:30 Scheduled [41099] BALL METAL CONTAINER GROUP - 0008221649 # PO : 0…" at bounding box center [641, 361] width 1260 height 507
click at [900, 272] on span "Free Slot" at bounding box center [895, 275] width 24 height 6
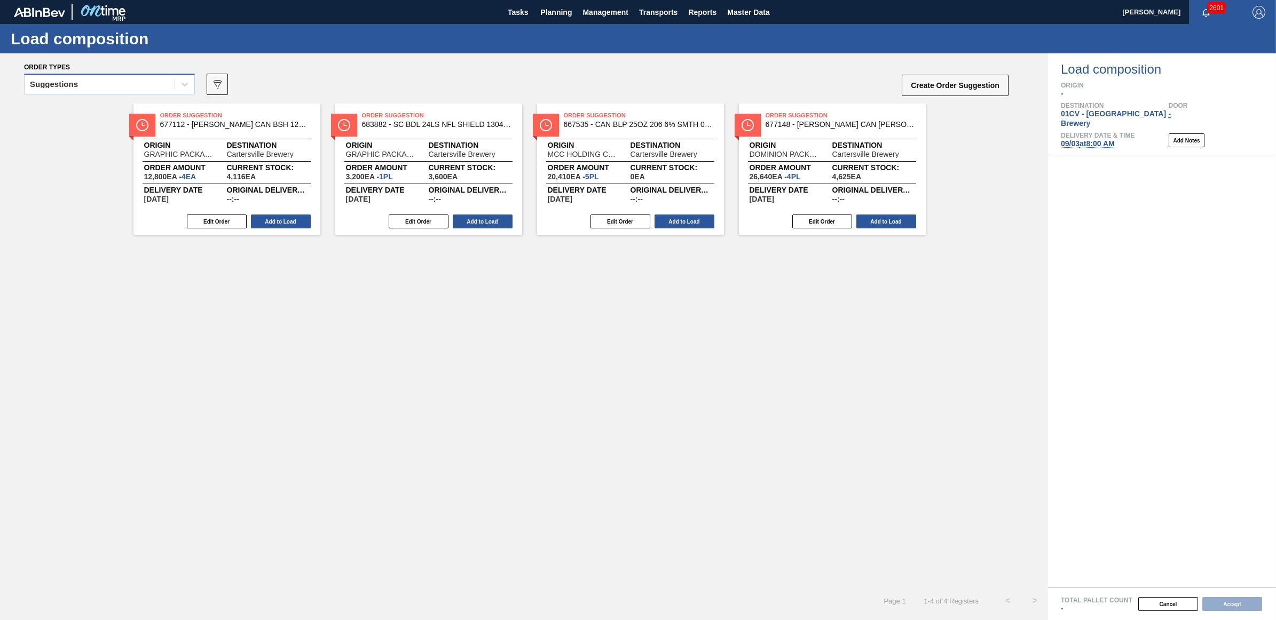
click at [111, 86] on div "Suggestions" at bounding box center [100, 84] width 150 height 15
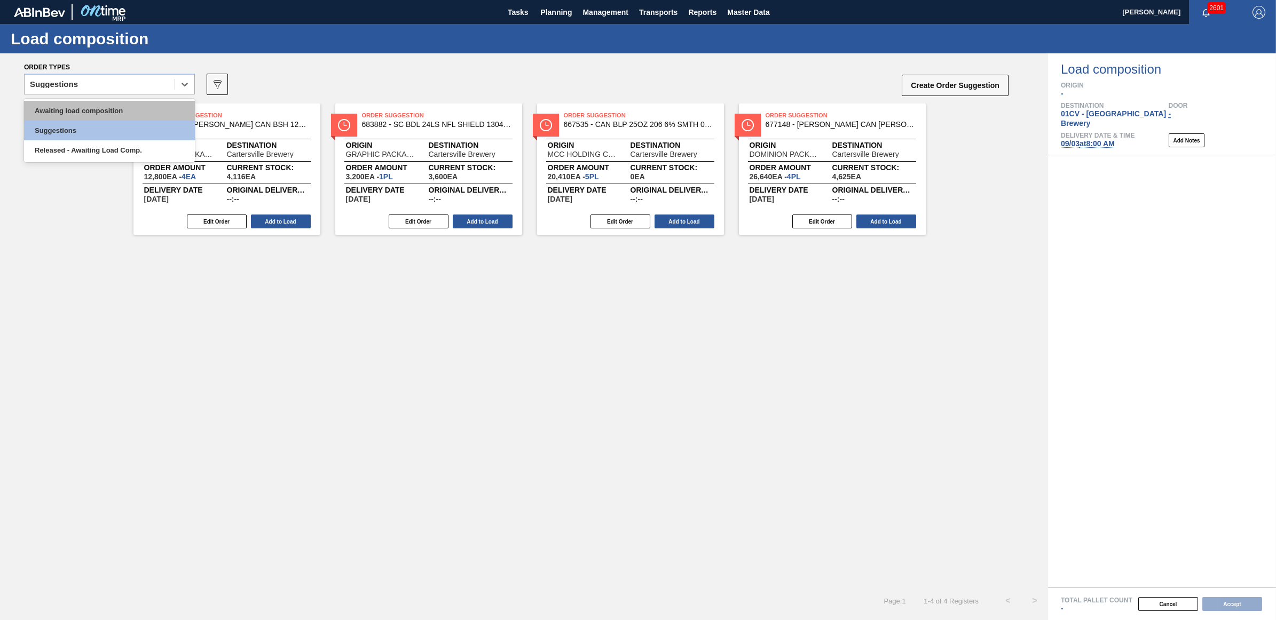
click at [113, 107] on div "Awaiting load composition" at bounding box center [109, 111] width 171 height 20
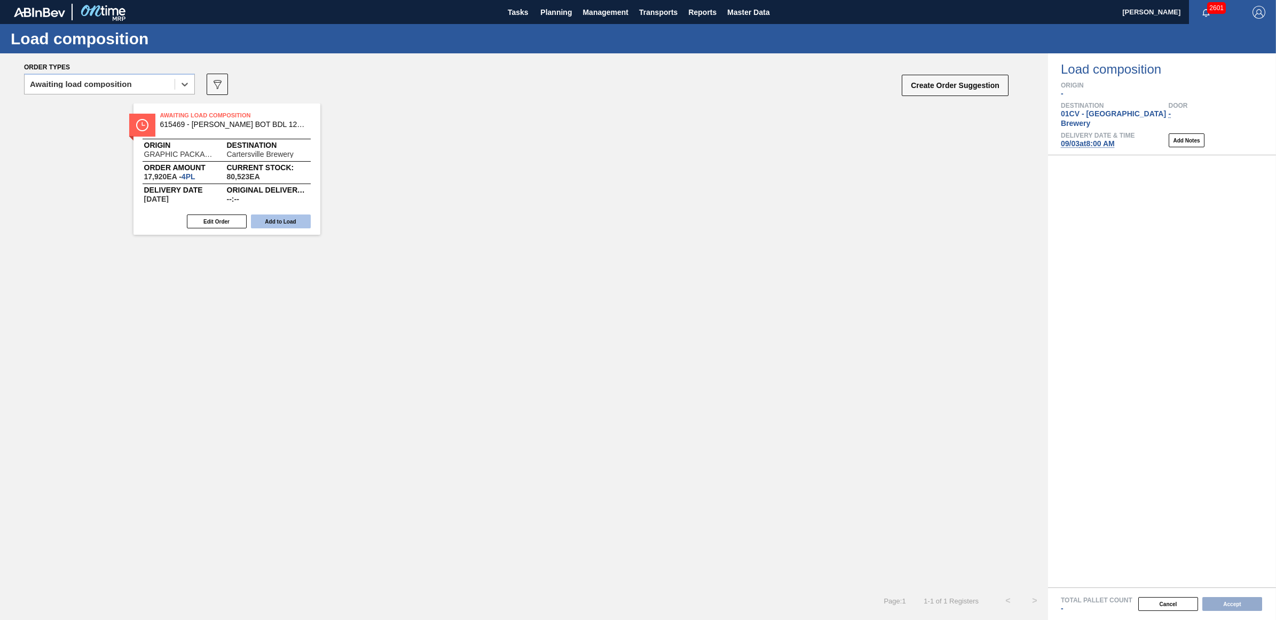
click at [278, 222] on button "Add to Load" at bounding box center [281, 222] width 60 height 14
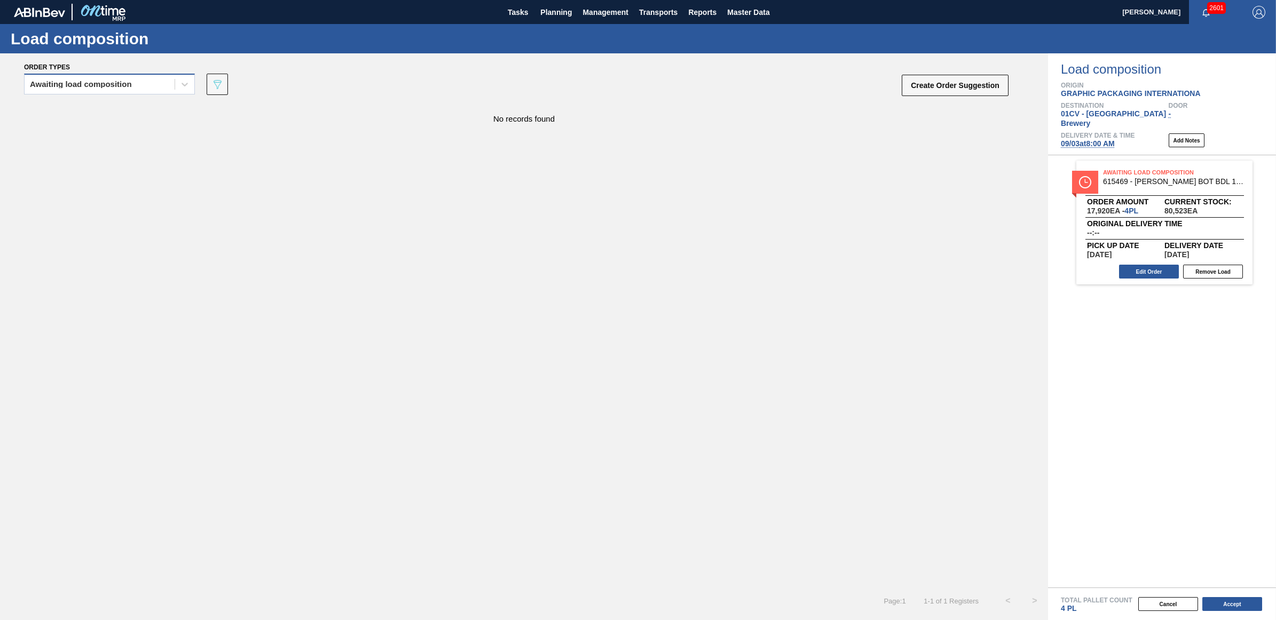
click at [74, 81] on div "Awaiting load composition" at bounding box center [81, 84] width 102 height 7
click at [73, 107] on div "Awaiting load composition" at bounding box center [109, 111] width 171 height 20
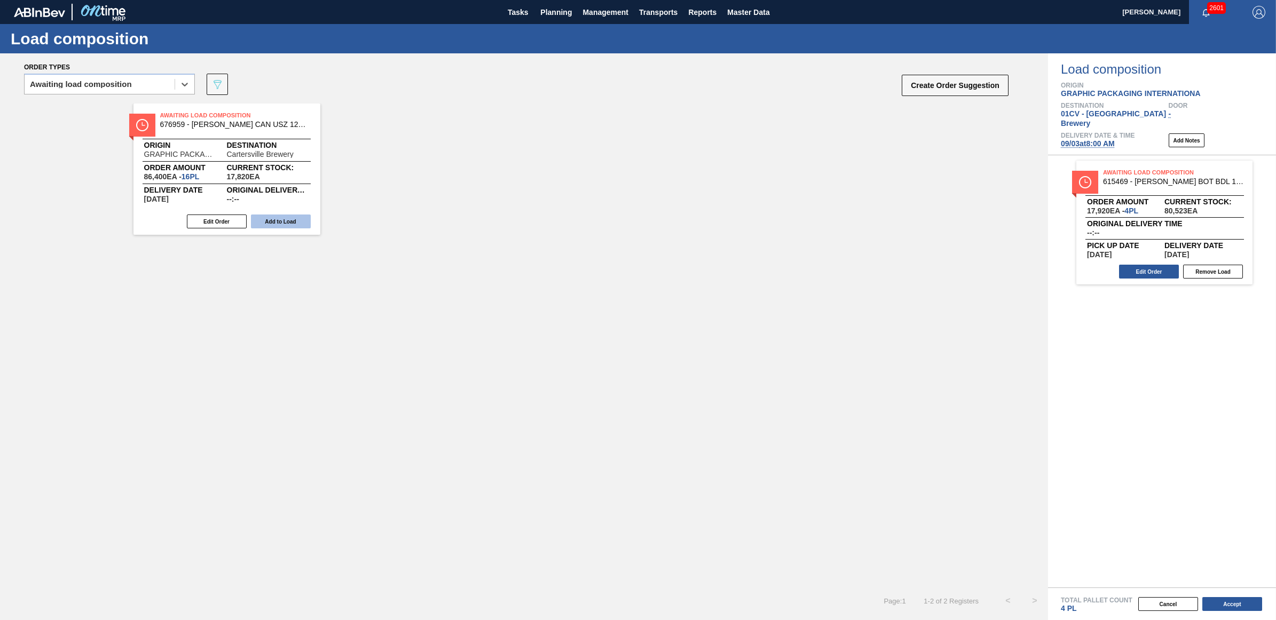
click at [300, 217] on button "Add to Load" at bounding box center [281, 222] width 60 height 14
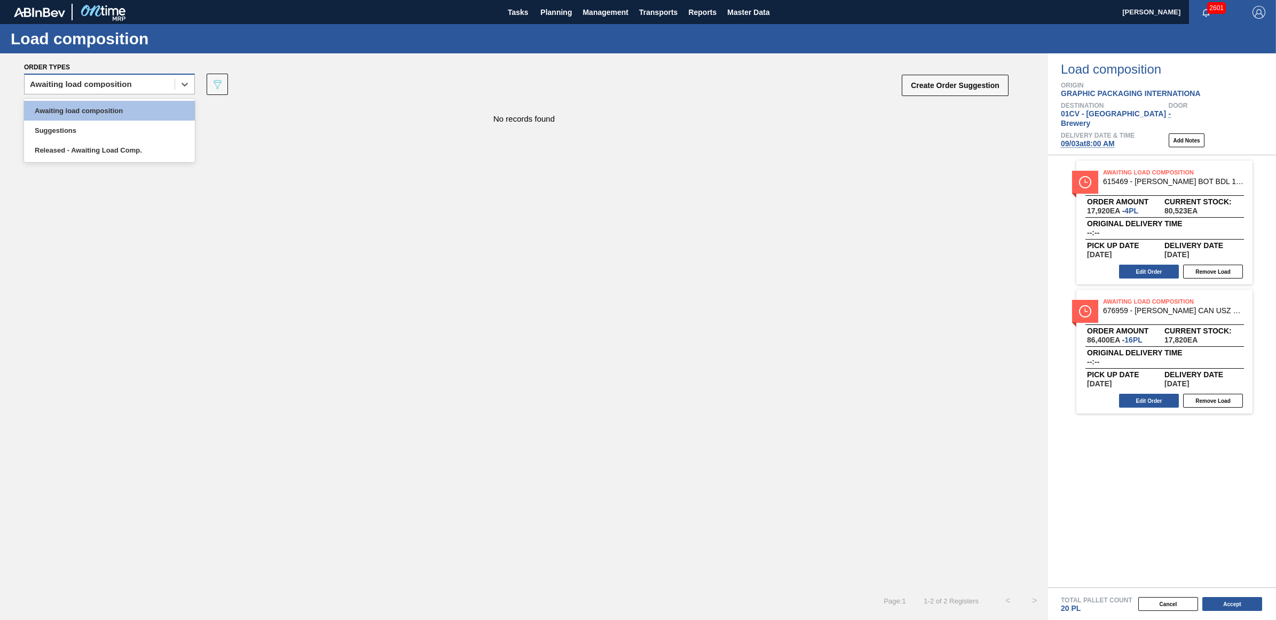
click at [149, 89] on div "Awaiting load composition" at bounding box center [100, 84] width 150 height 15
click at [137, 112] on div "Awaiting load composition" at bounding box center [109, 111] width 171 height 20
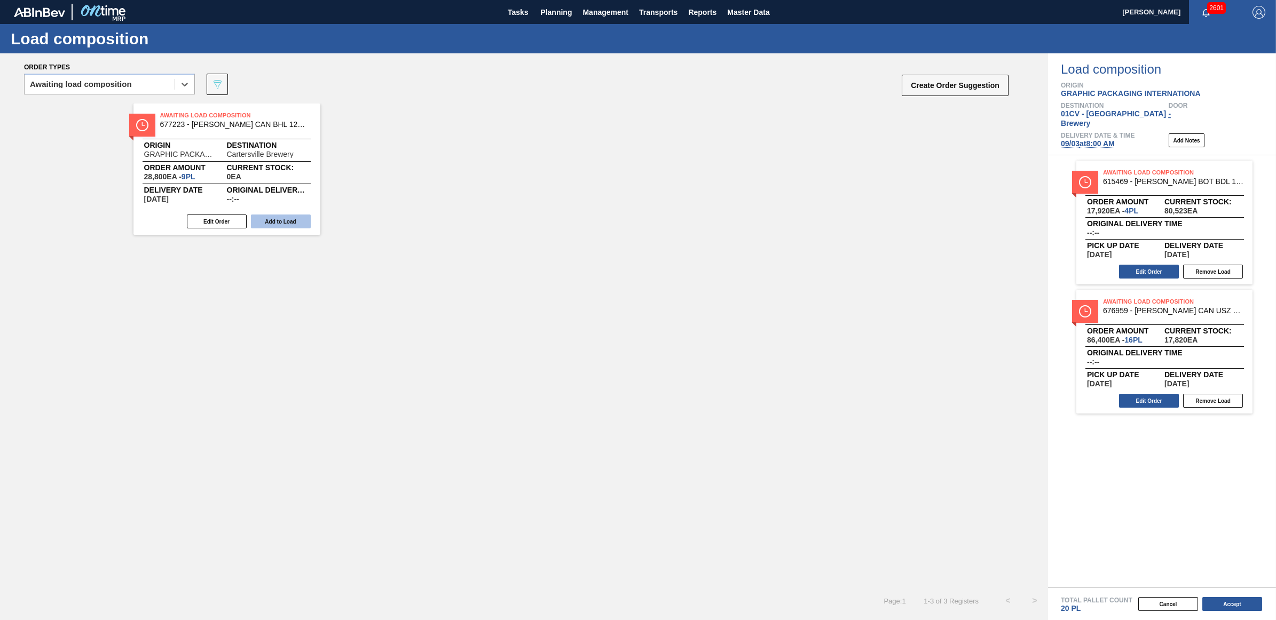
click at [290, 220] on button "Add to Load" at bounding box center [281, 222] width 60 height 14
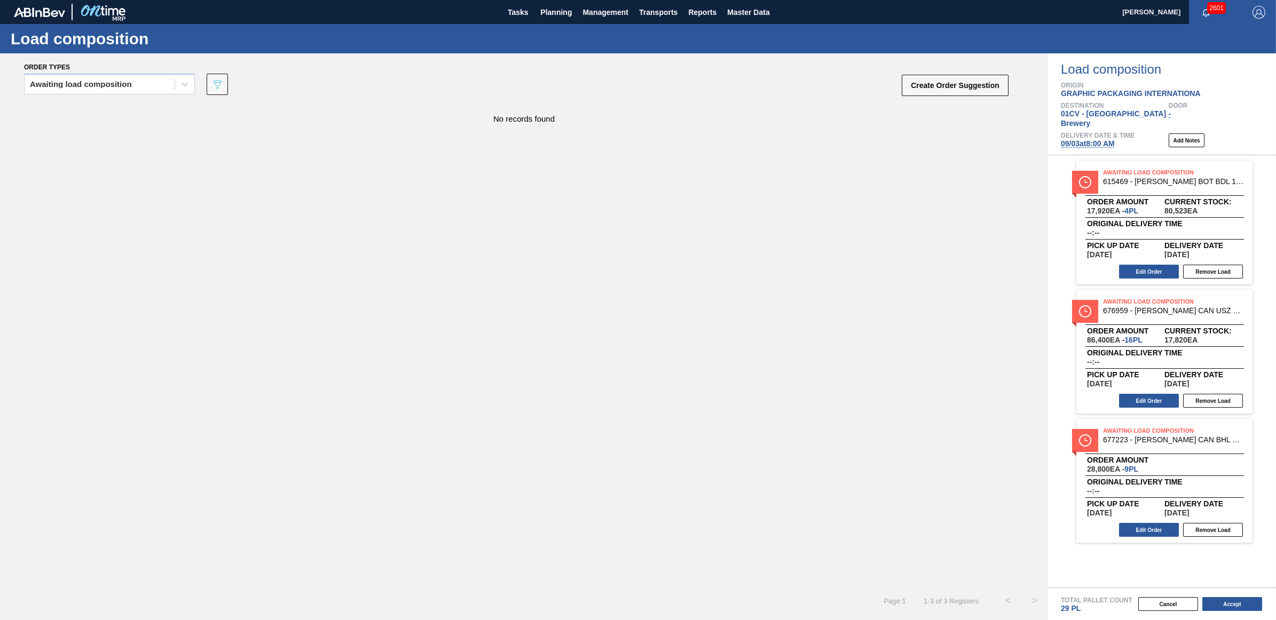
click at [1143, 383] on div "Awaiting Load Composition 676959 - [PERSON_NAME] CAN USZ 12OZ CAN PK 12/12 SLEE…" at bounding box center [1164, 352] width 176 height 124
click at [1146, 394] on button "Edit Order" at bounding box center [1149, 401] width 60 height 14
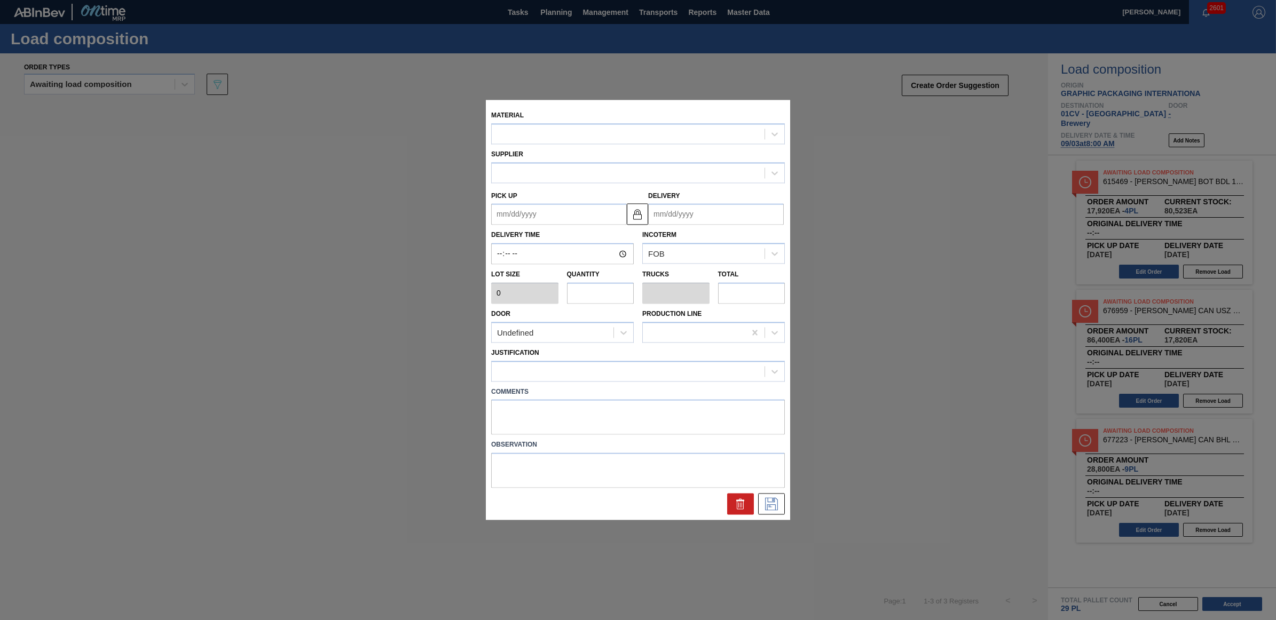
type input "5,400"
type input "16"
type input "0.615"
type input "86,400"
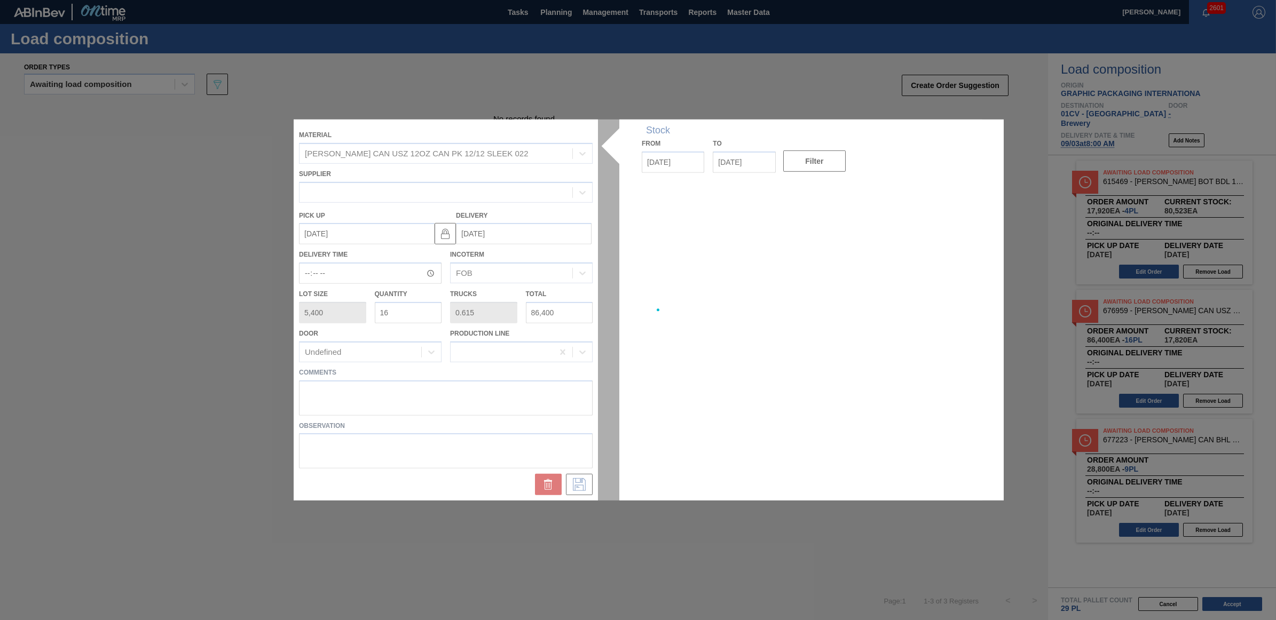
type up "[DATE]"
type input "[DATE]"
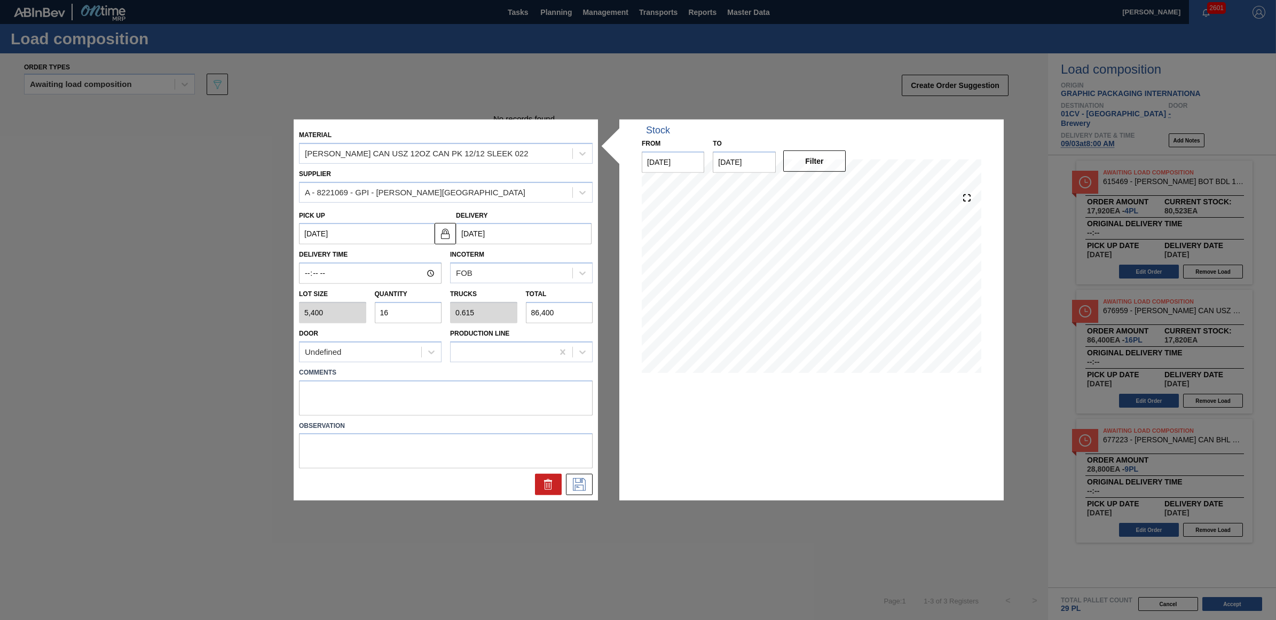
drag, startPoint x: 397, startPoint y: 311, endPoint x: 385, endPoint y: 310, distance: 11.8
click at [385, 310] on input "16" at bounding box center [408, 312] width 67 height 21
type input "14"
type input "0.538"
type input "75,600"
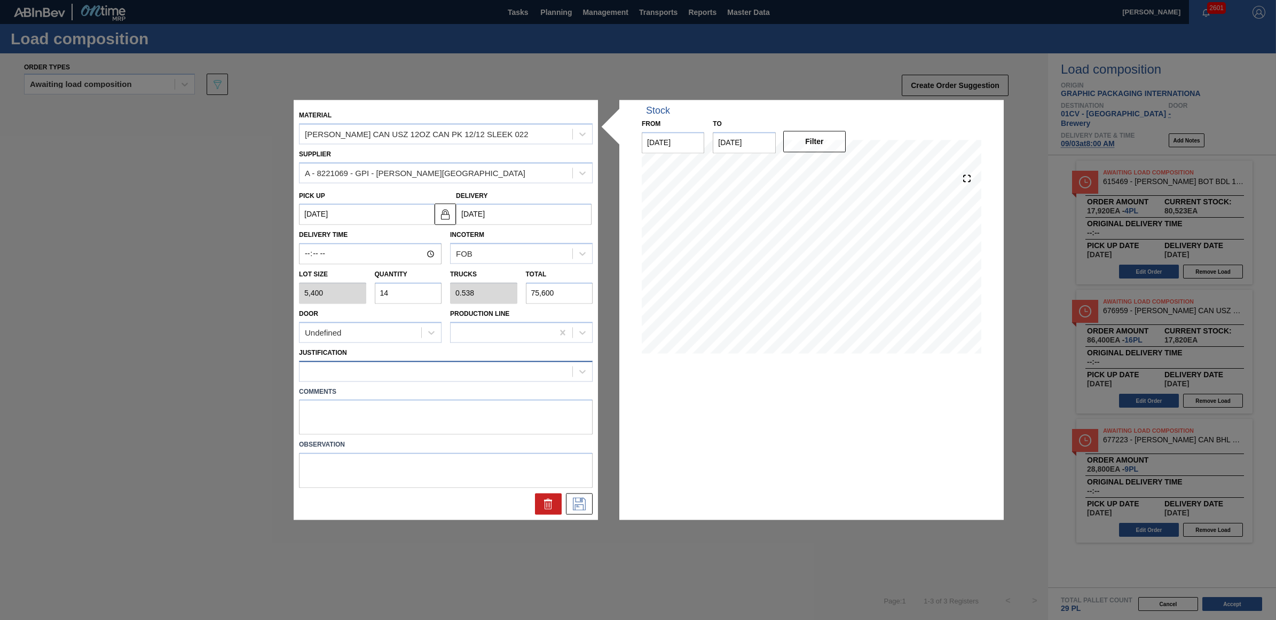
type input "14"
click at [432, 367] on div at bounding box center [435, 370] width 273 height 15
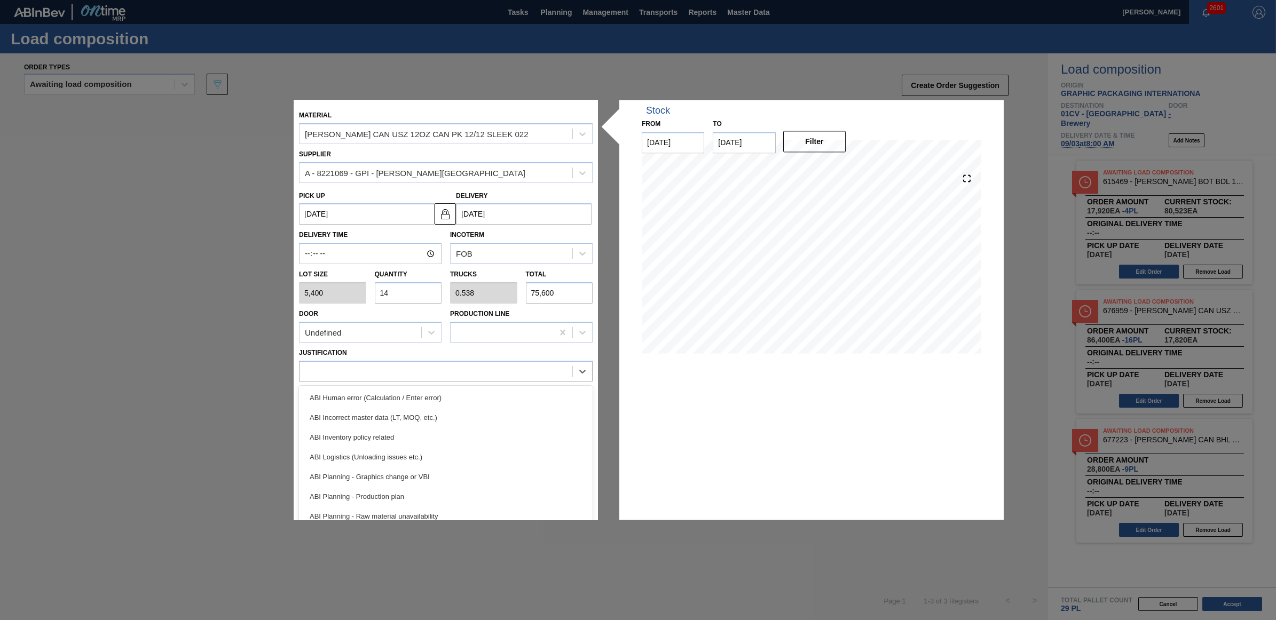
scroll to position [67, 0]
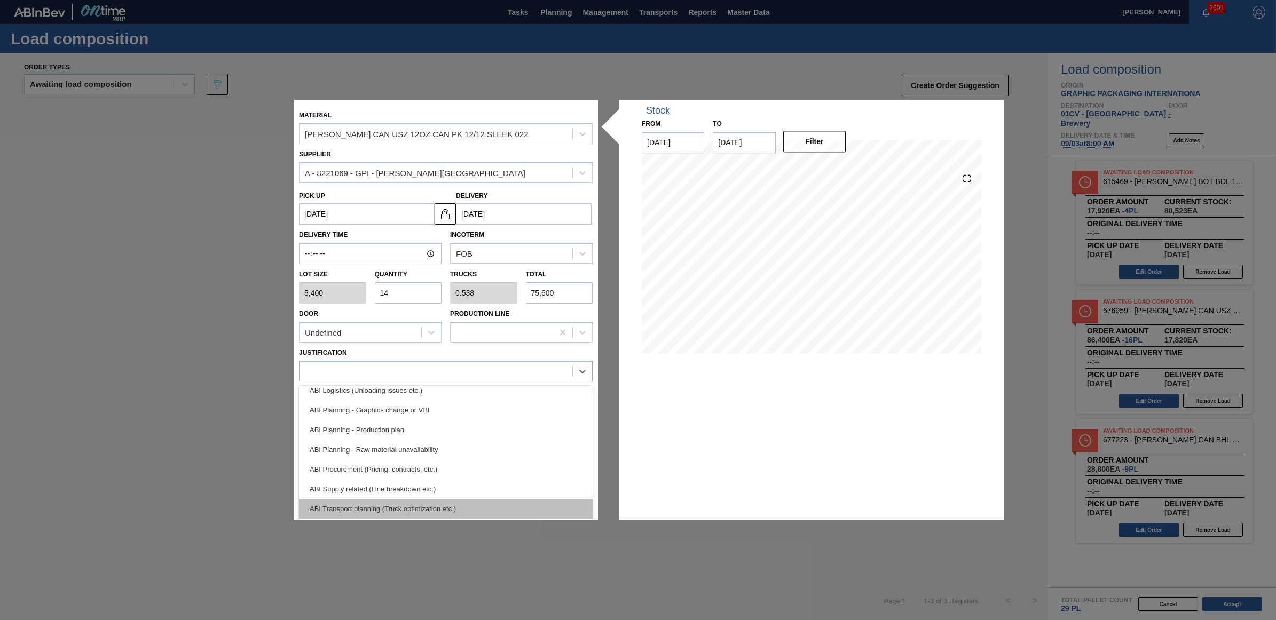
click at [455, 508] on div "ABI Transport planning (Truck optimization etc.)" at bounding box center [446, 509] width 294 height 20
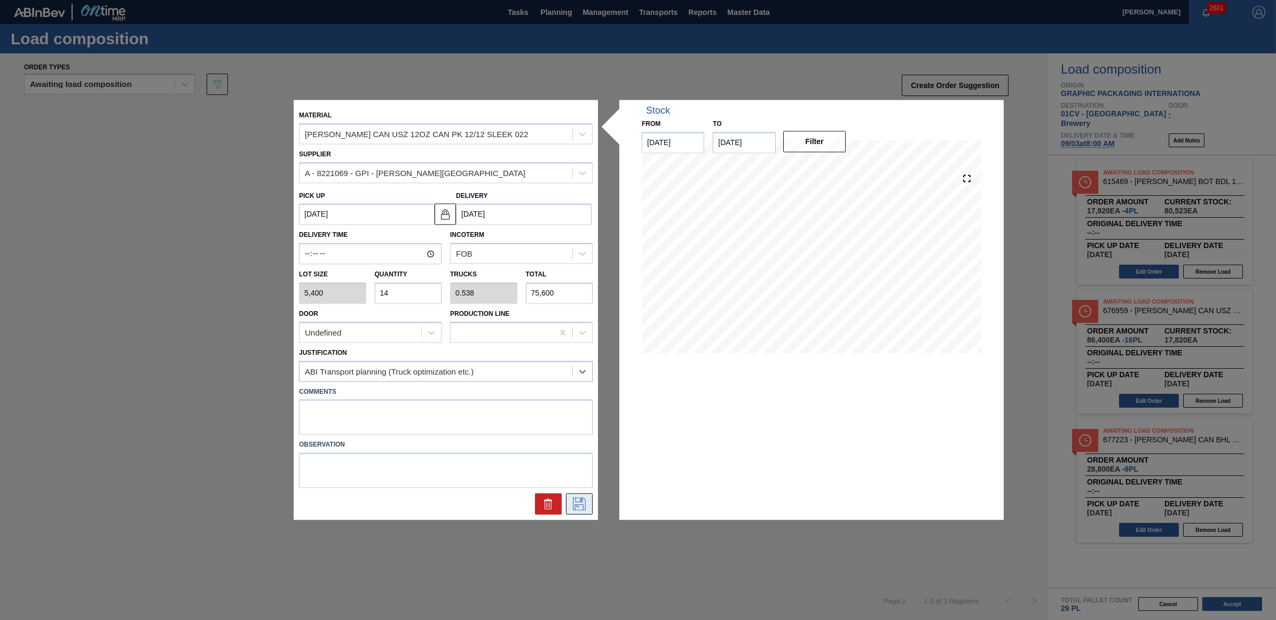
click at [575, 502] on icon at bounding box center [579, 504] width 17 height 13
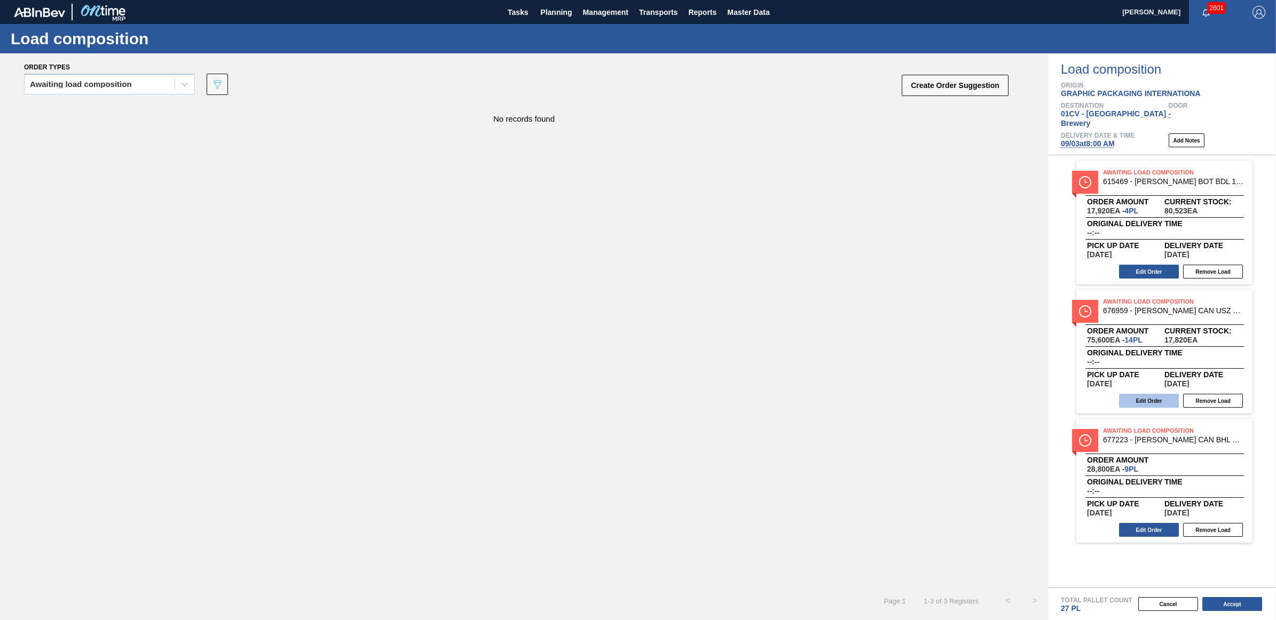
click at [1149, 394] on button "Edit Order" at bounding box center [1149, 401] width 60 height 14
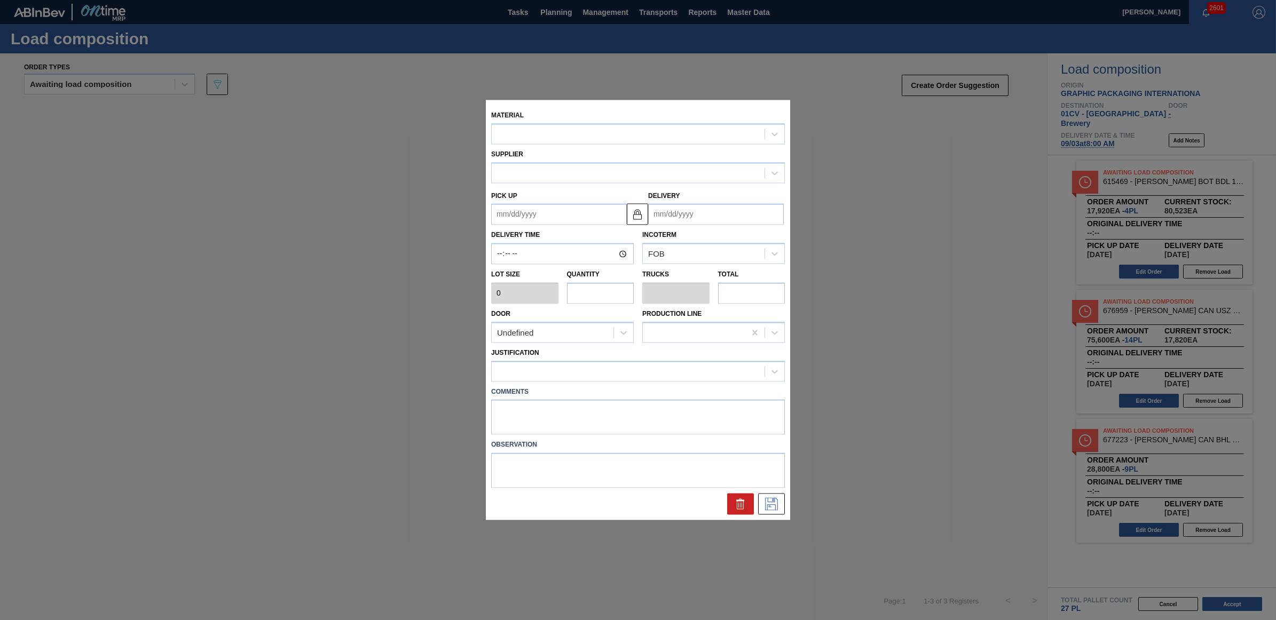
type input "5,400"
type input "14"
type input "0.538"
type input "75,600"
type up "[DATE]"
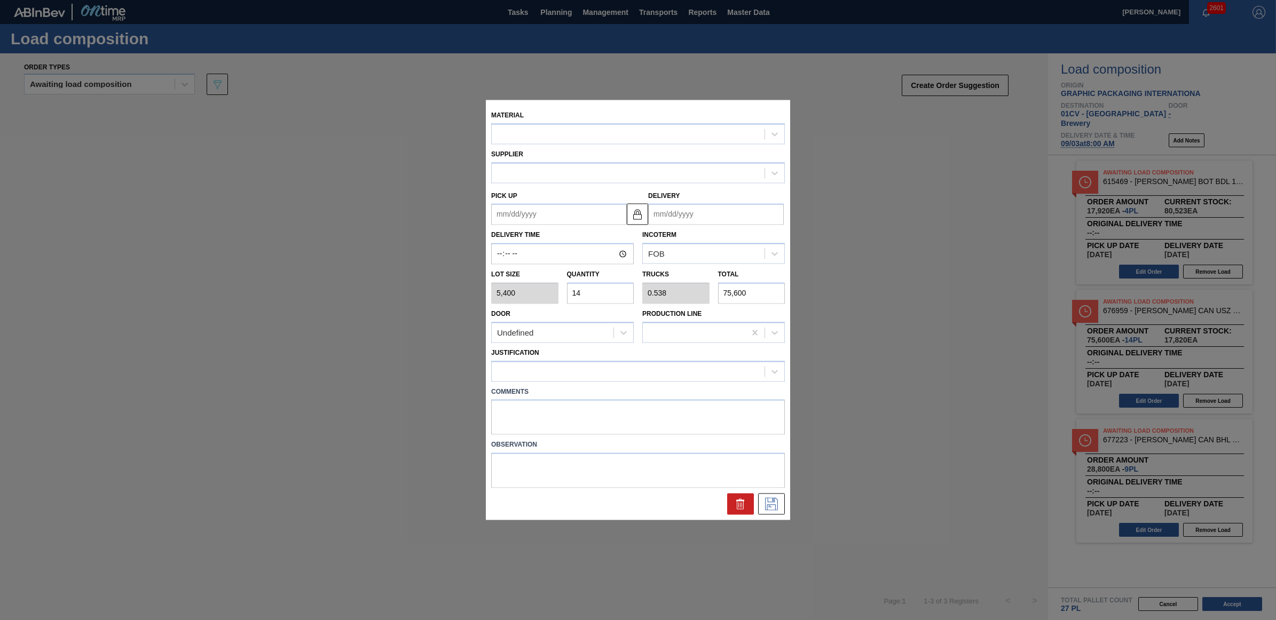
type input "[DATE]"
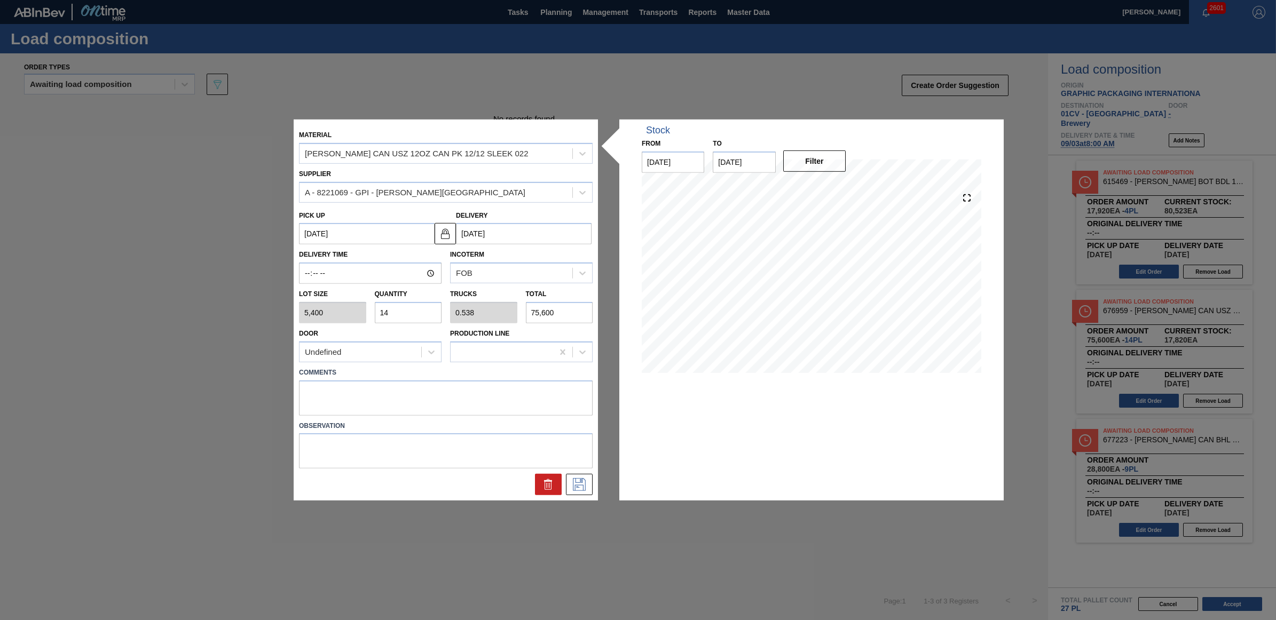
drag, startPoint x: 387, startPoint y: 312, endPoint x: 381, endPoint y: 312, distance: 6.4
click at [381, 312] on input "14" at bounding box center [408, 312] width 67 height 21
type input "1"
type input "0.038"
type input "5,400"
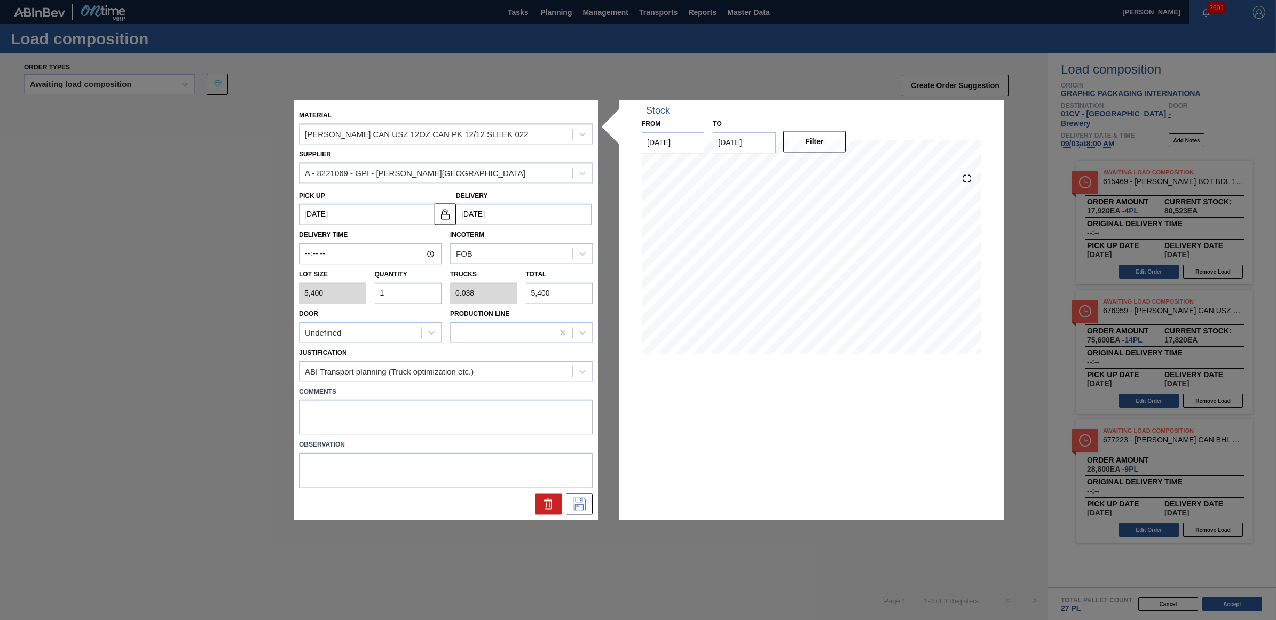
type input "13"
type input "0.5"
type input "70,200"
type input "13"
click at [571, 502] on icon at bounding box center [579, 504] width 17 height 13
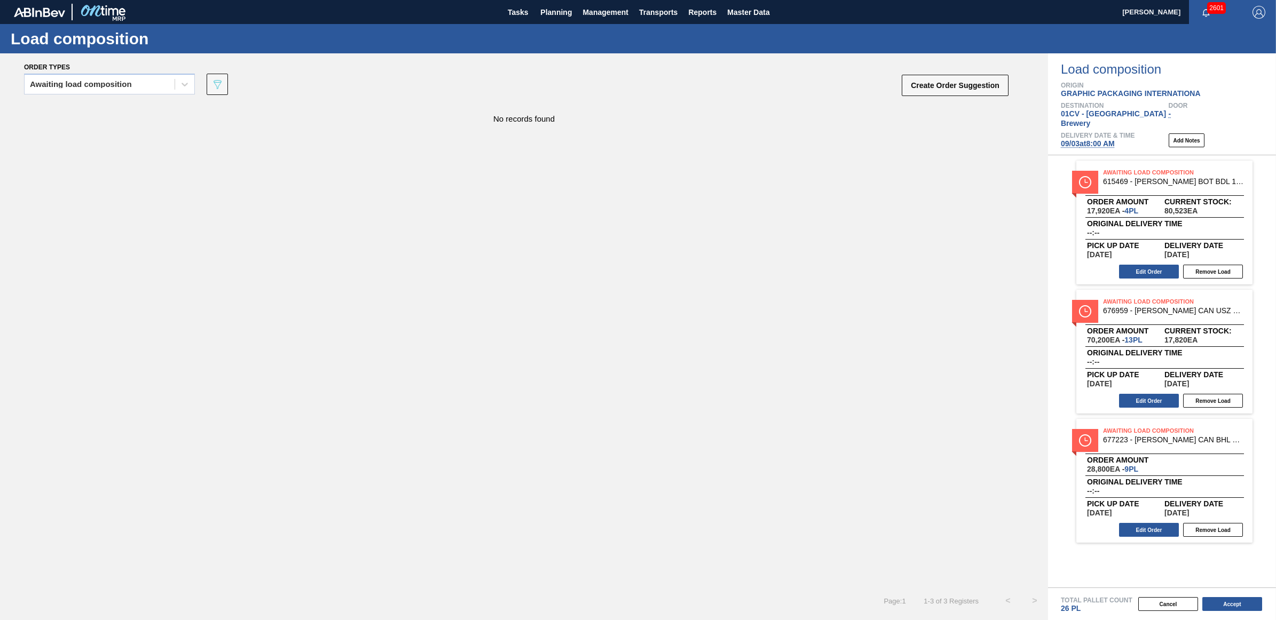
click at [1231, 613] on div "Total Pallet Count 26 PL" at bounding box center [1168, 605] width 215 height 16
click at [1225, 604] on button "Accept" at bounding box center [1232, 604] width 60 height 14
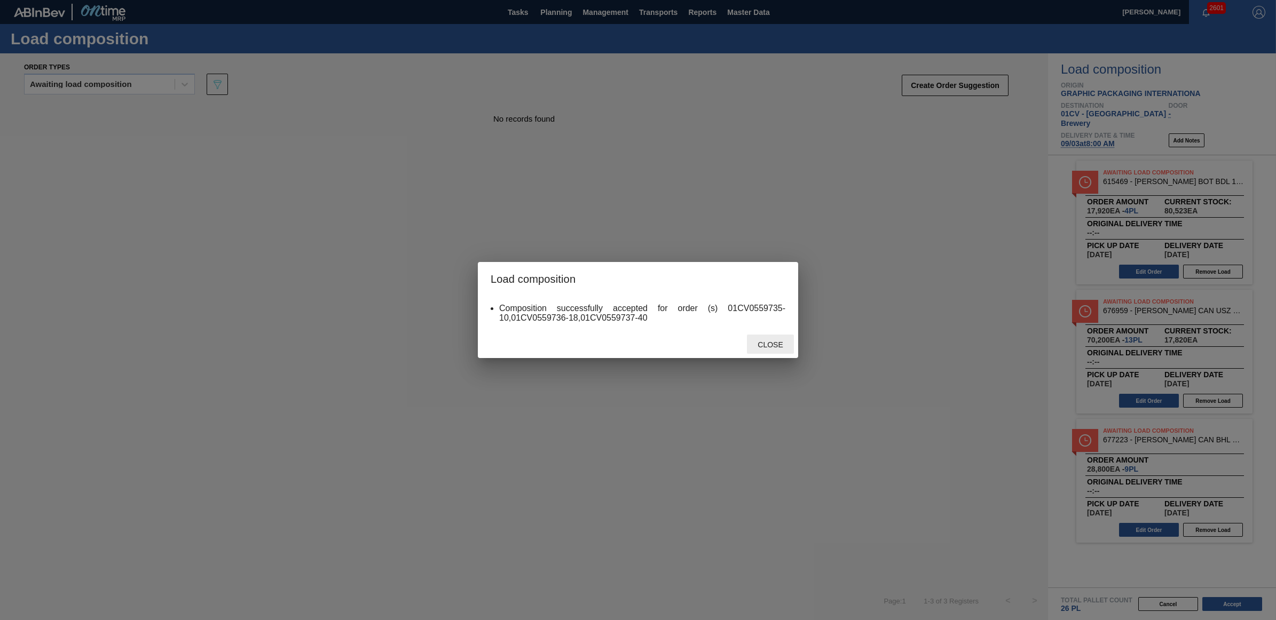
click at [764, 348] on span "Close" at bounding box center [770, 345] width 42 height 9
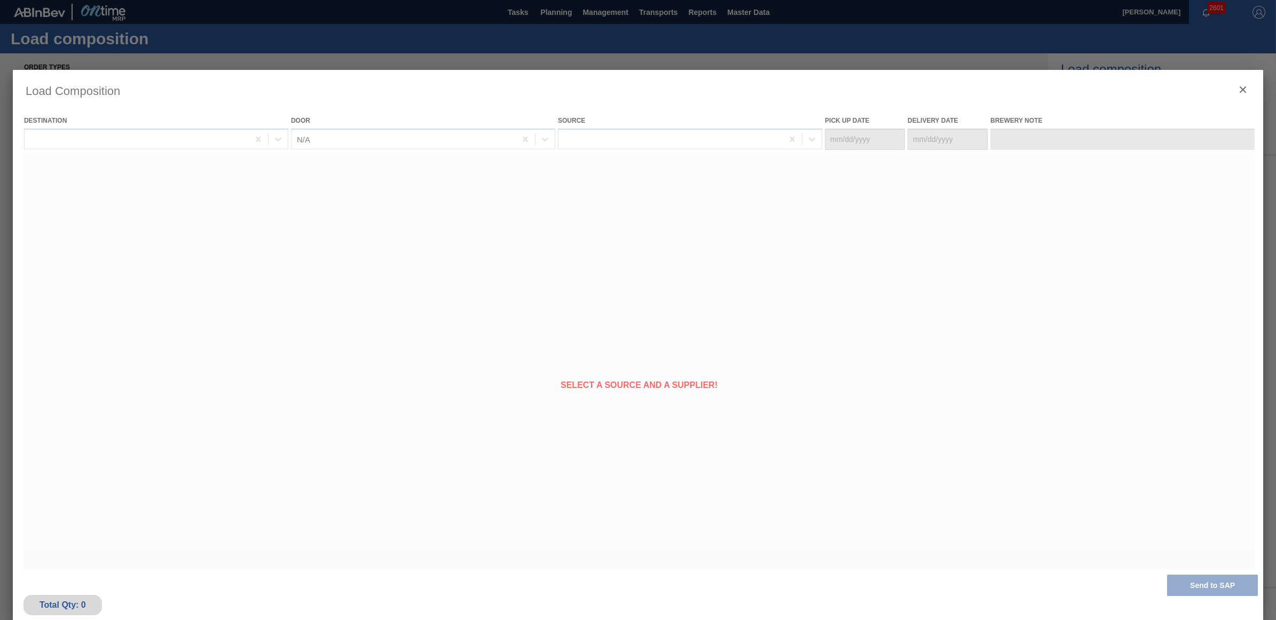
type Date "[DATE]"
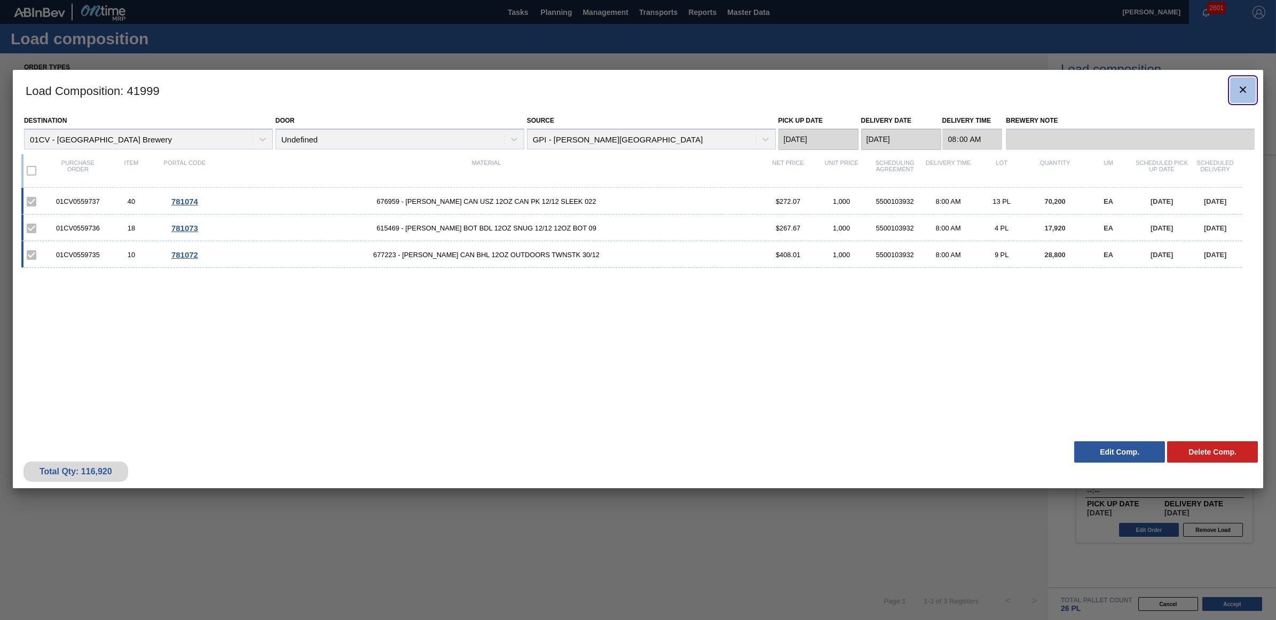
click at [1241, 86] on icon "botão de ícone" at bounding box center [1242, 89] width 13 height 13
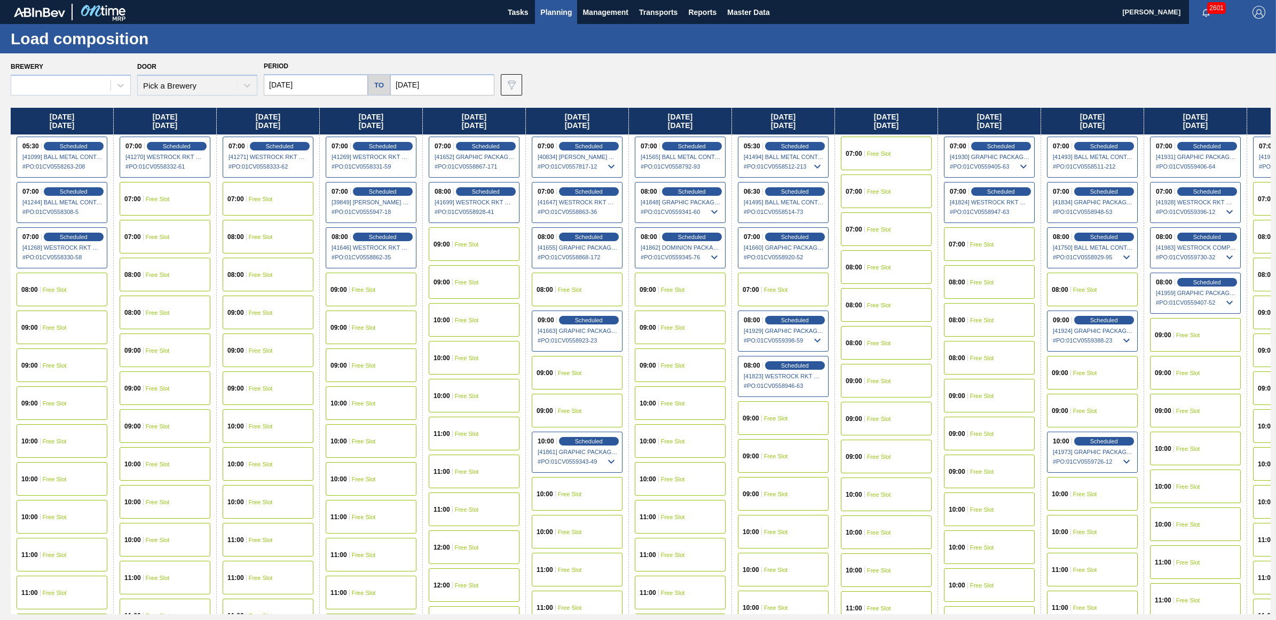
click at [833, 124] on div "[DATE] 05:30 Scheduled [41099] BALL METAL CONTAINER GROUP - 0008221649 # PO : 0…" at bounding box center [641, 361] width 1260 height 507
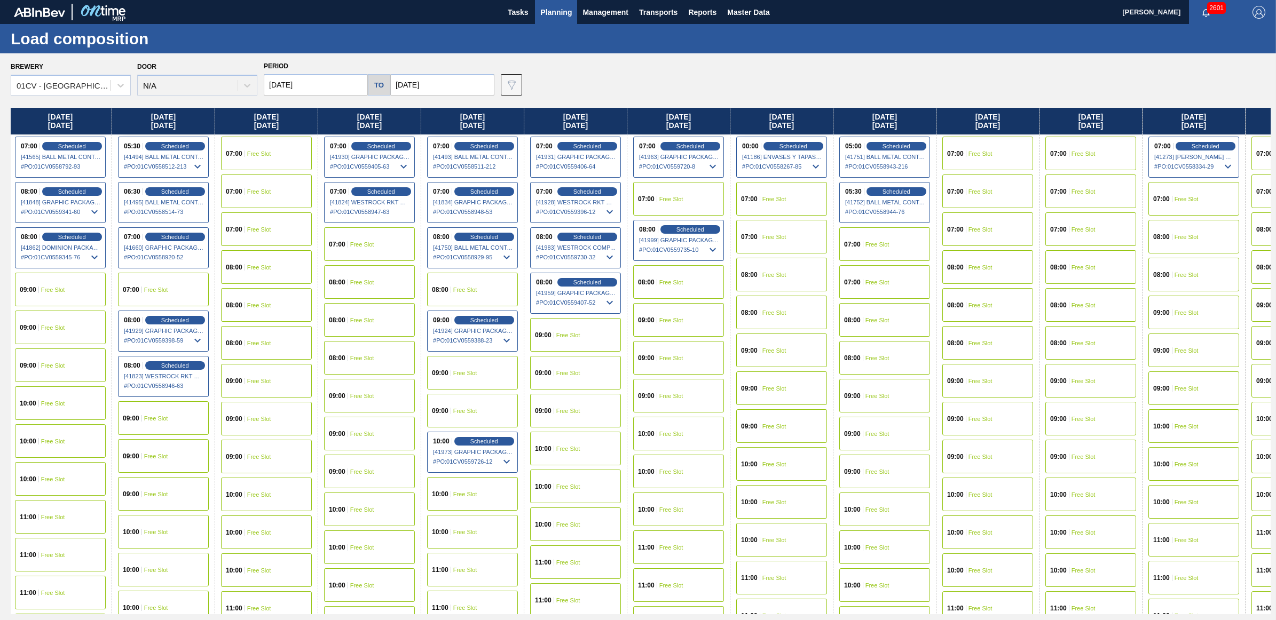
scroll to position [0, 641]
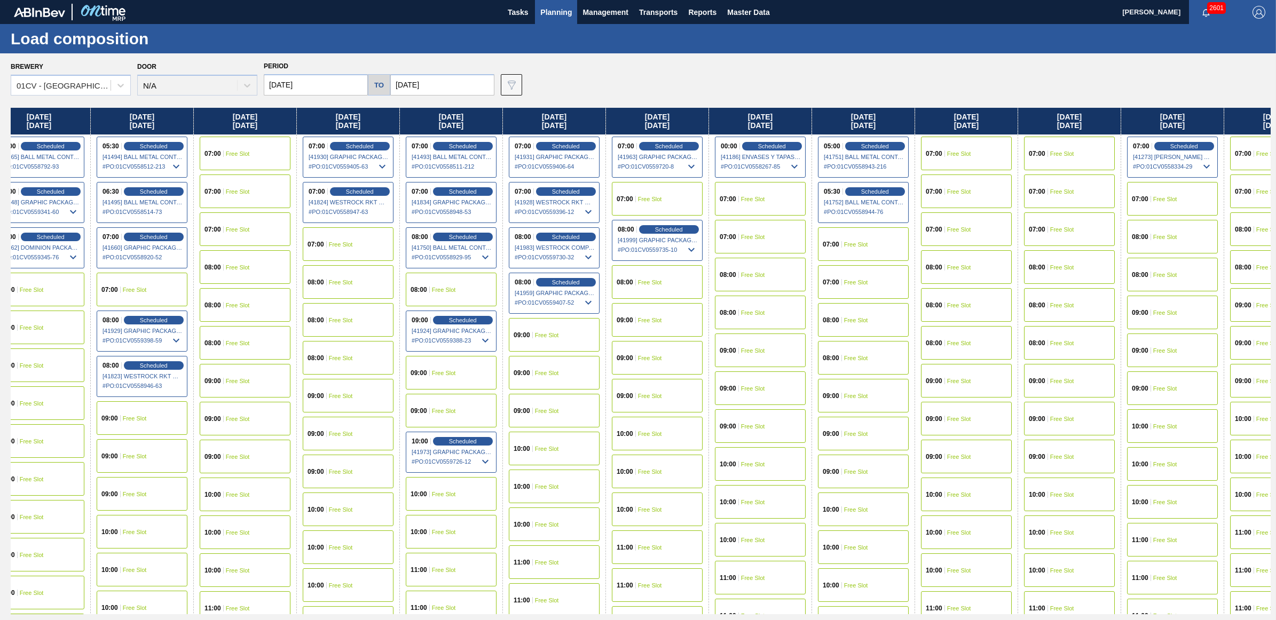
drag, startPoint x: 1158, startPoint y: 120, endPoint x: 498, endPoint y: 102, distance: 660.5
click at [498, 102] on div "Brewery 01CV - [GEOGRAPHIC_DATA] Brewery Door N/A Period [DATE] to [DATE] Data …" at bounding box center [638, 336] width 1276 height 566
click at [772, 190] on div "07:00 Free Slot" at bounding box center [760, 199] width 91 height 34
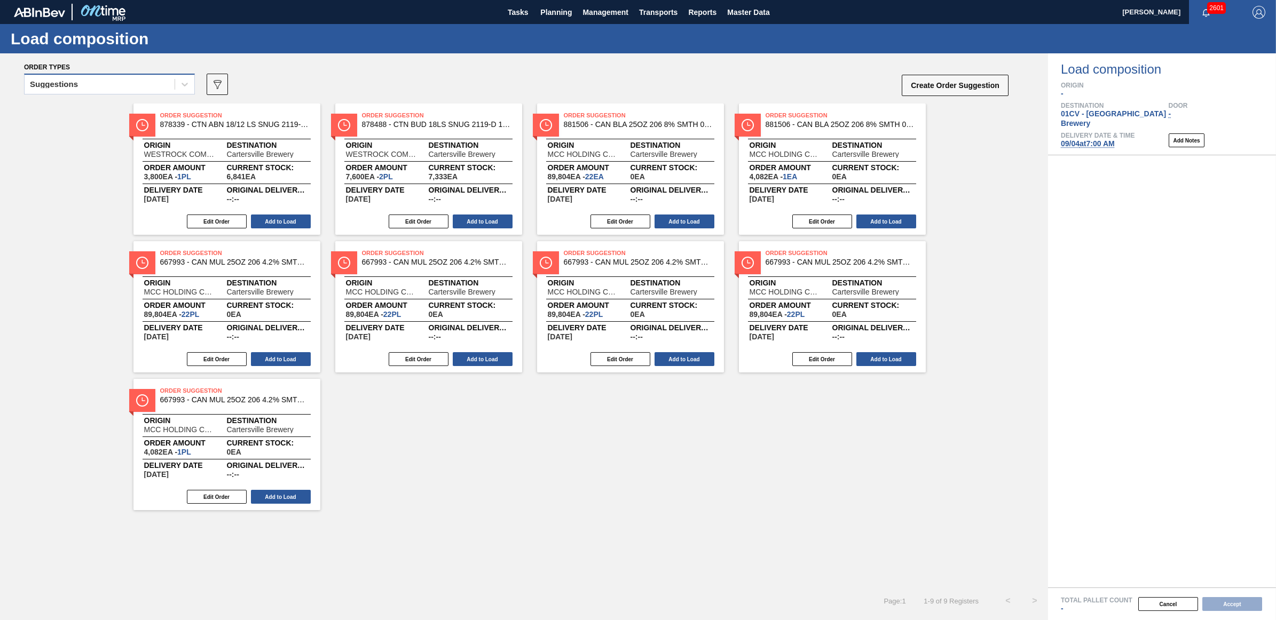
click at [123, 78] on div "Suggestions" at bounding box center [100, 84] width 150 height 15
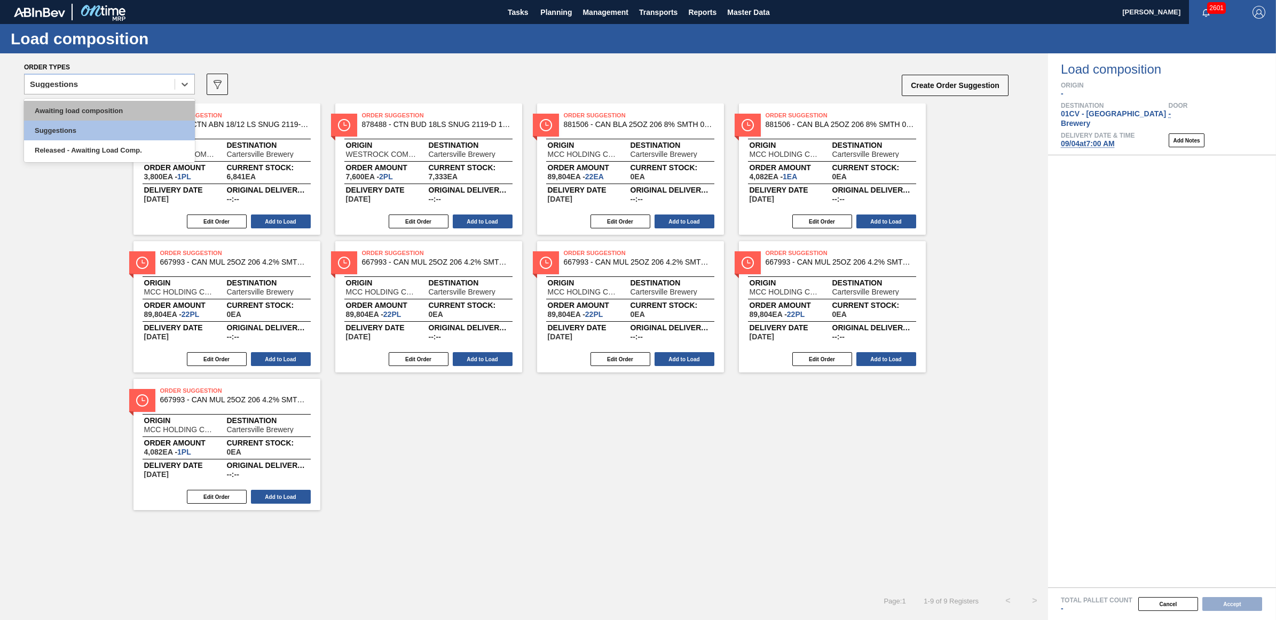
click at [124, 118] on div "Awaiting load composition" at bounding box center [109, 111] width 171 height 20
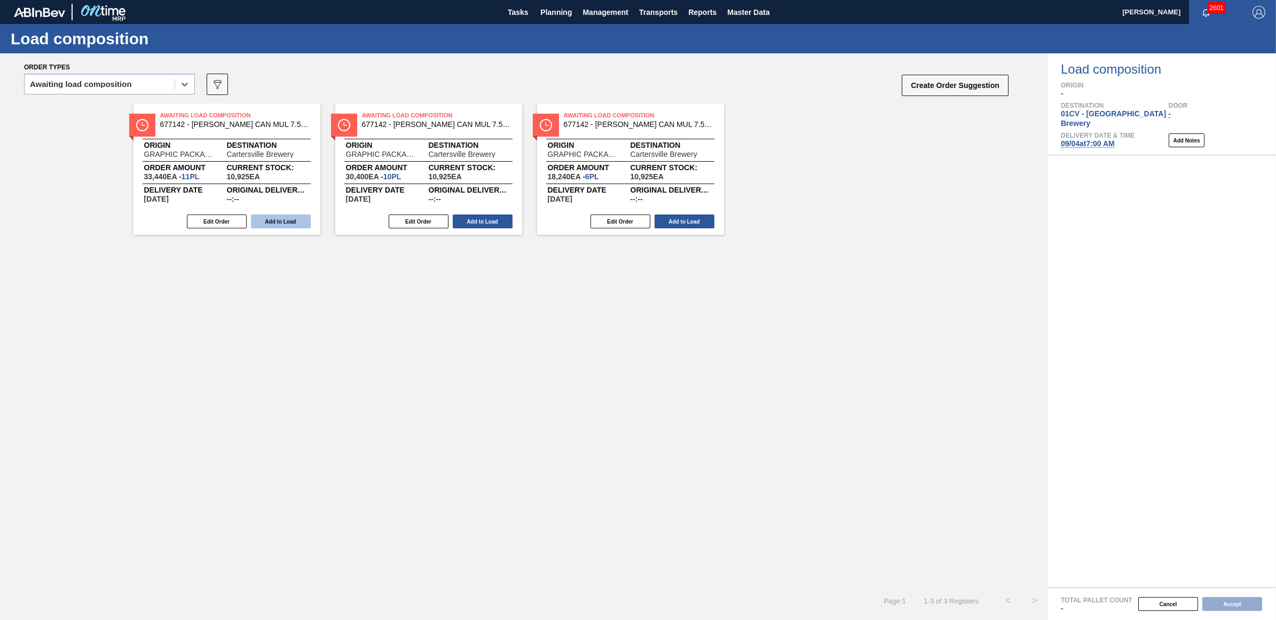
click at [278, 217] on button "Add to Load" at bounding box center [281, 222] width 60 height 14
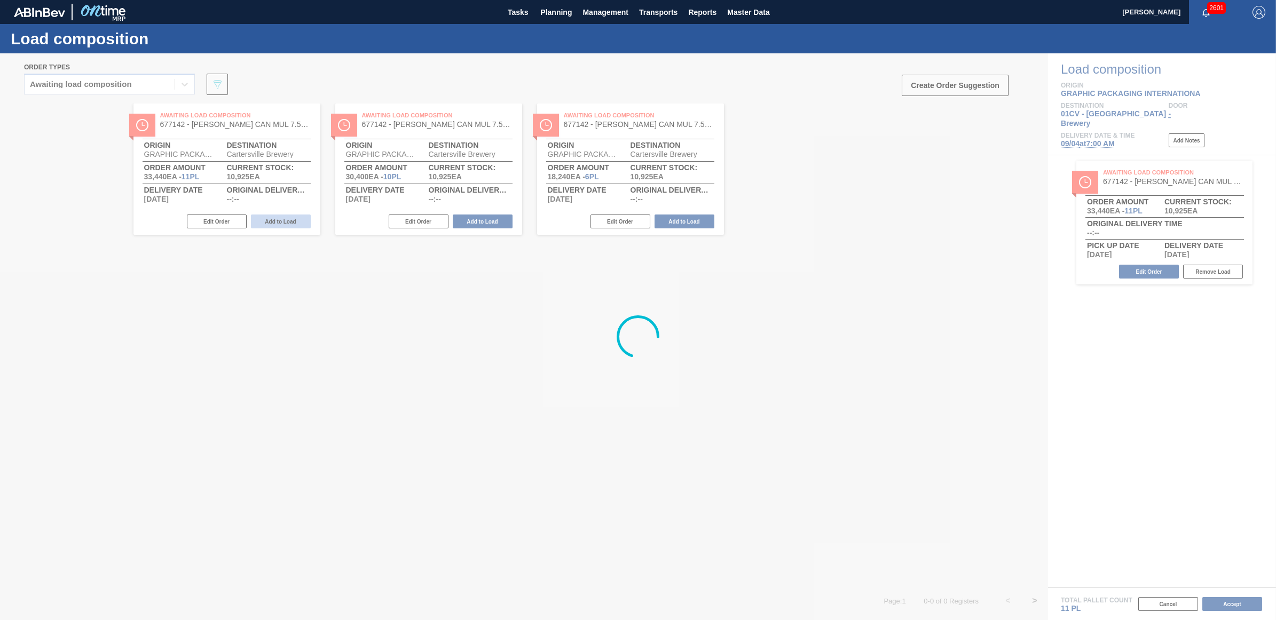
click at [278, 217] on div at bounding box center [638, 336] width 1276 height 567
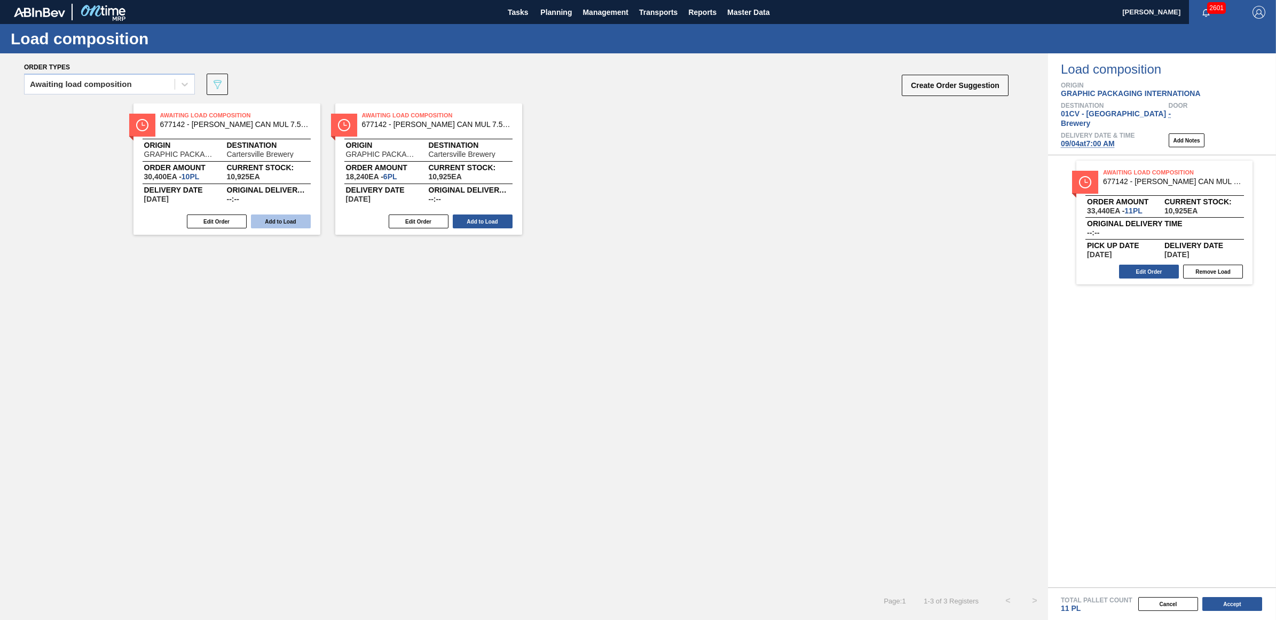
click at [271, 225] on button "Add to Load" at bounding box center [281, 222] width 60 height 14
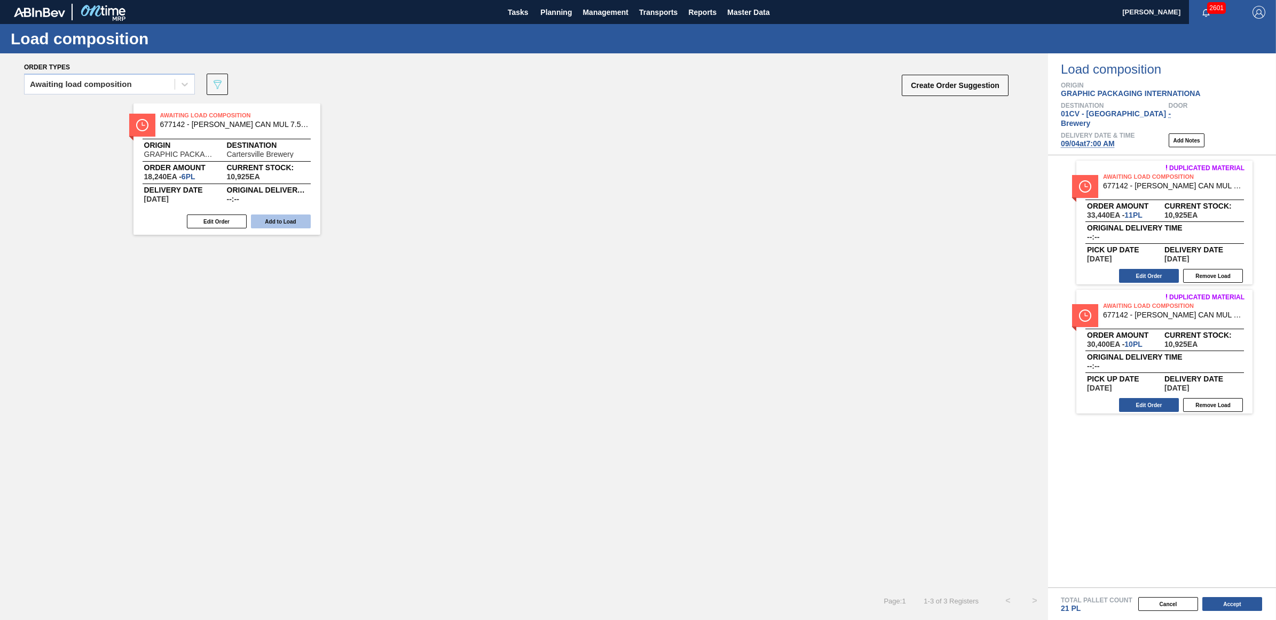
click at [270, 222] on button "Add to Load" at bounding box center [281, 222] width 60 height 14
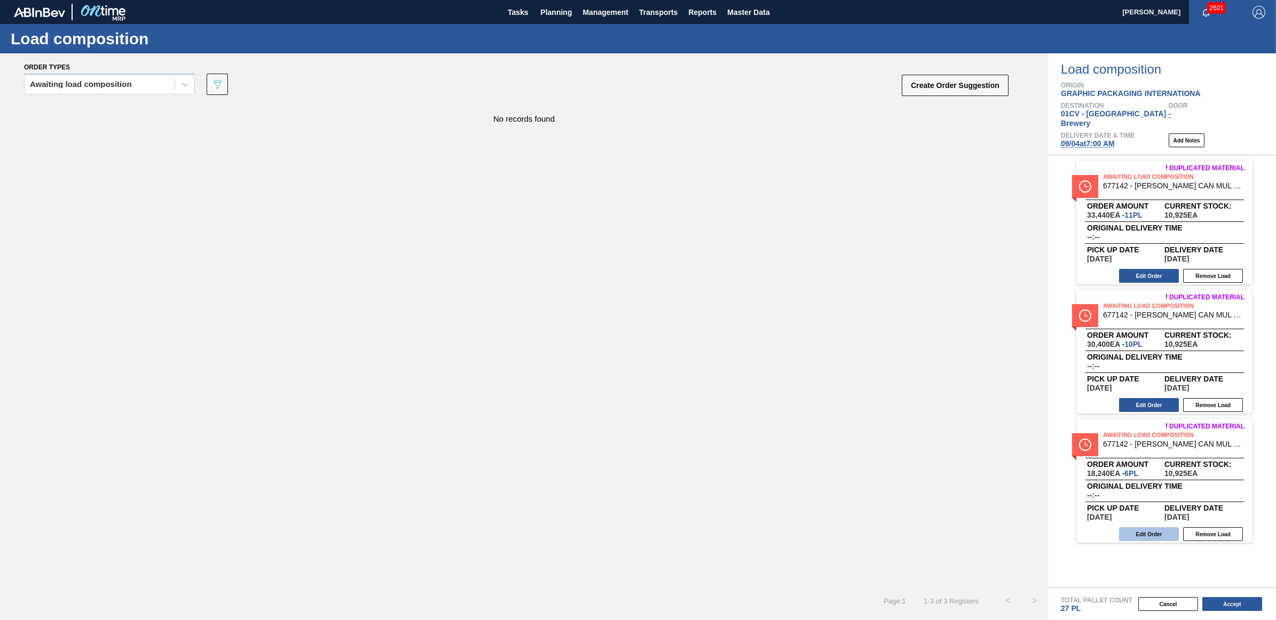
click at [1138, 527] on button "Edit Order" at bounding box center [1149, 534] width 60 height 14
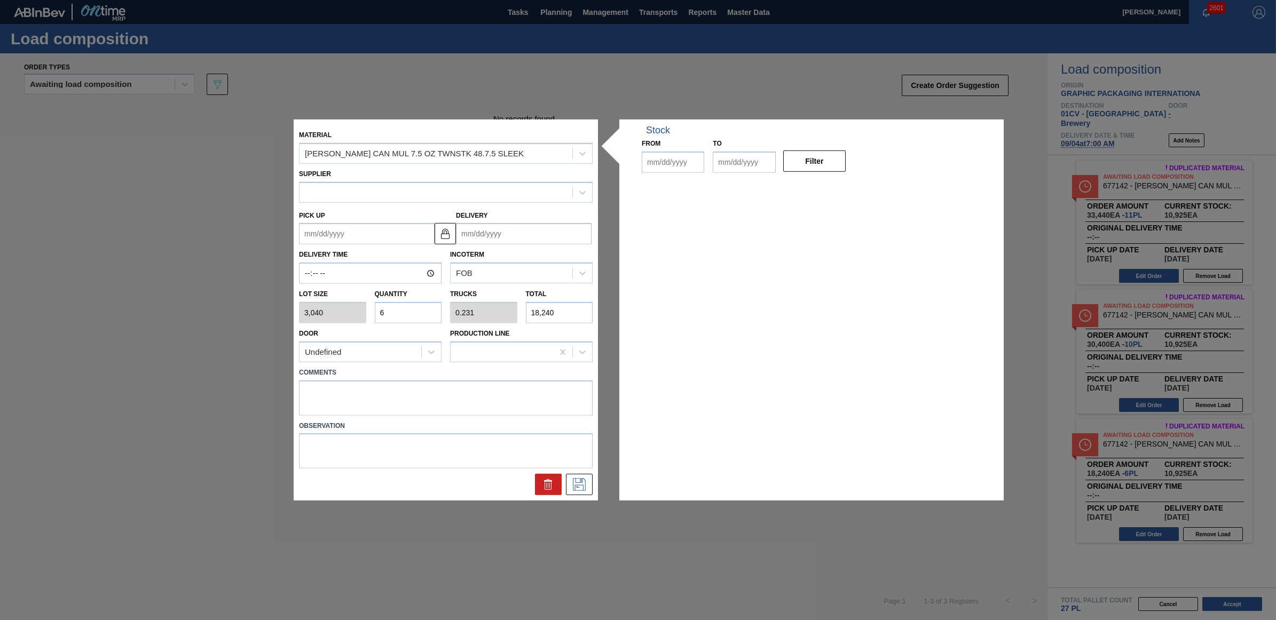
type input "3,040"
type input "6"
type input "0.231"
type input "18,240"
type up "[DATE]"
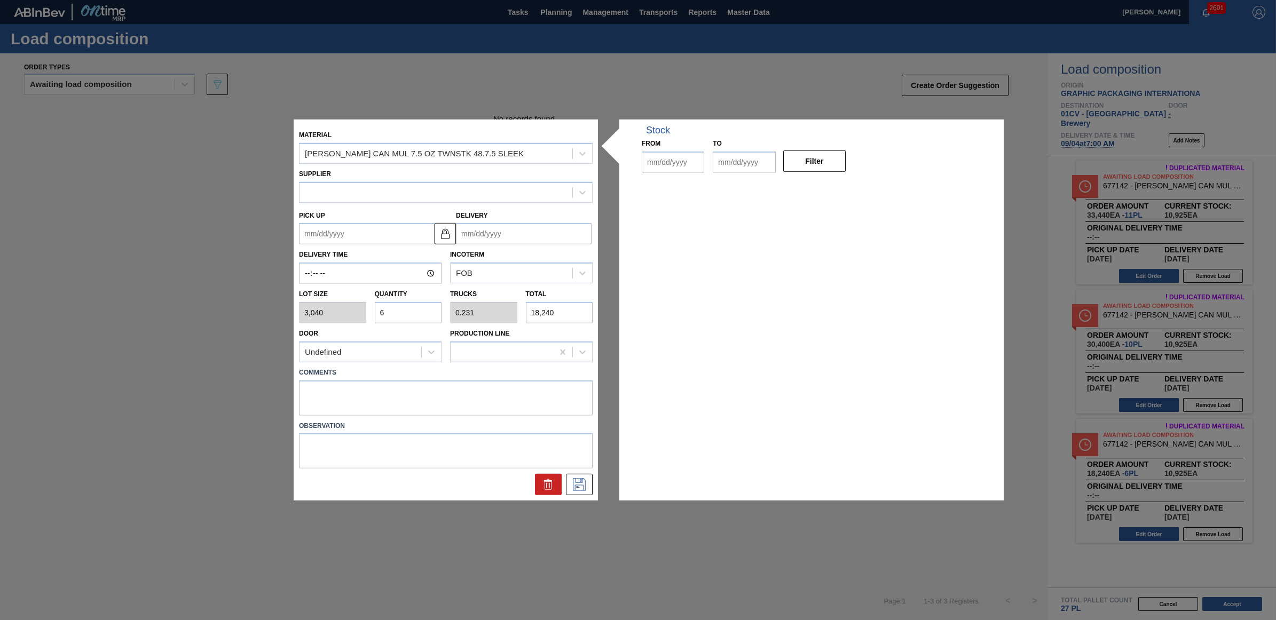
type input "[DATE]"
click at [356, 310] on div "Lot size 3,040 Quantity 6 Trucks 0.231 Total 18,240" at bounding box center [446, 303] width 302 height 39
type input "5"
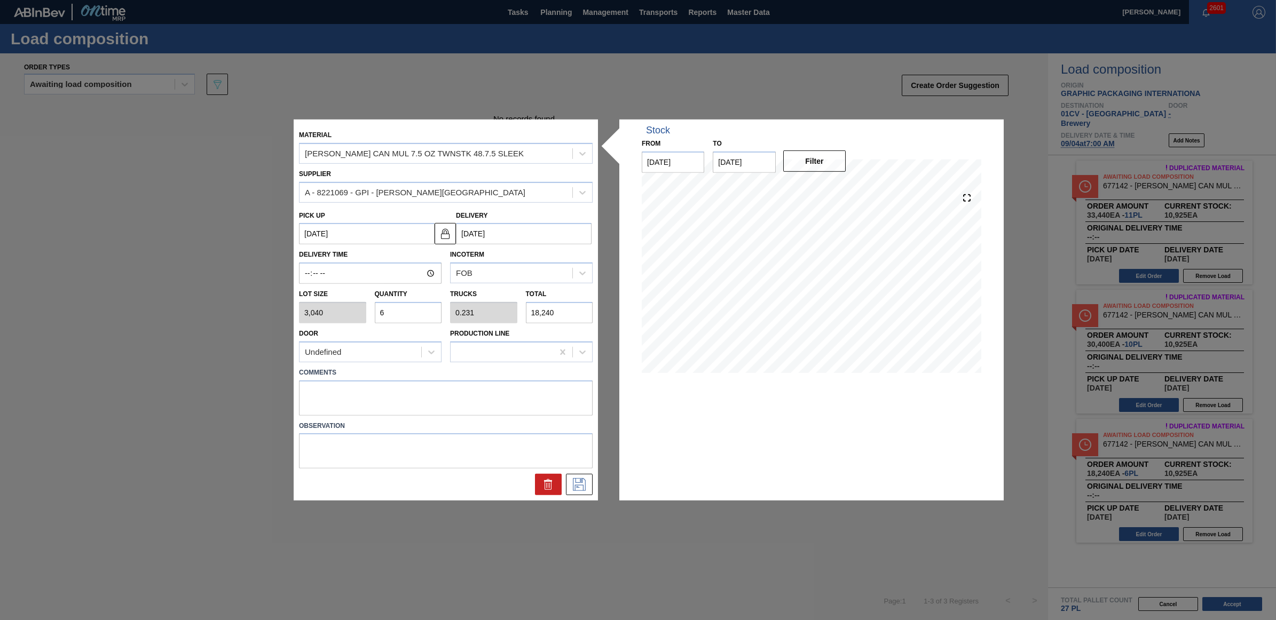
type input "0.192"
type input "15,200"
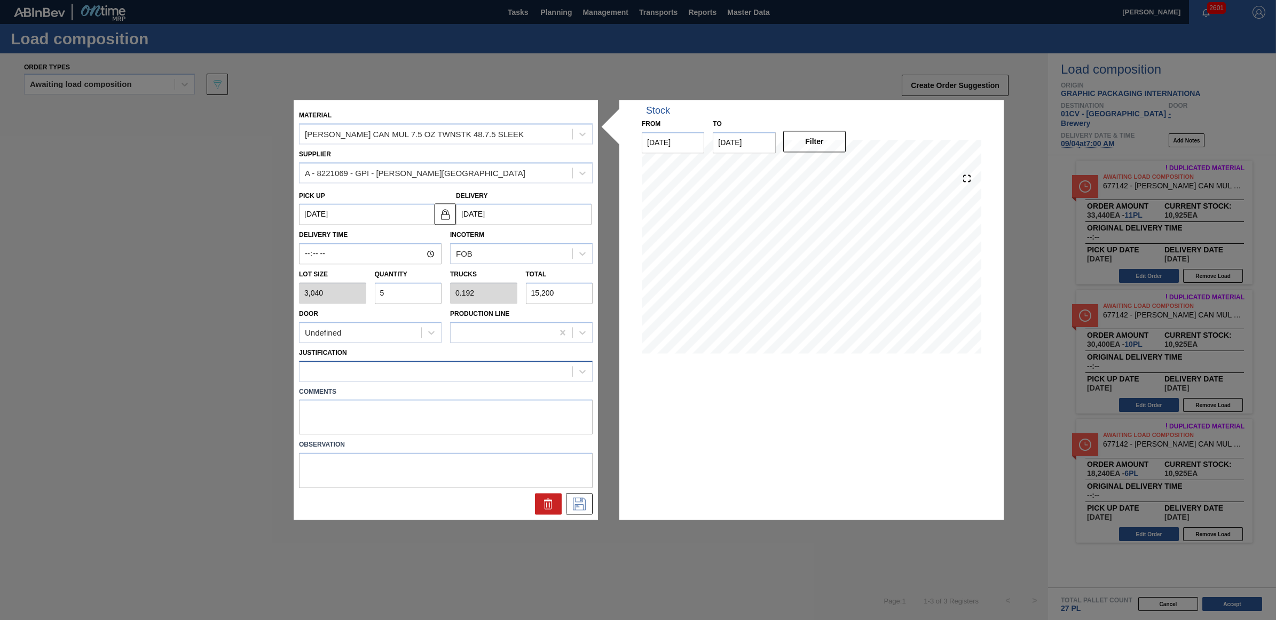
type input "5"
click at [347, 371] on div at bounding box center [435, 370] width 273 height 15
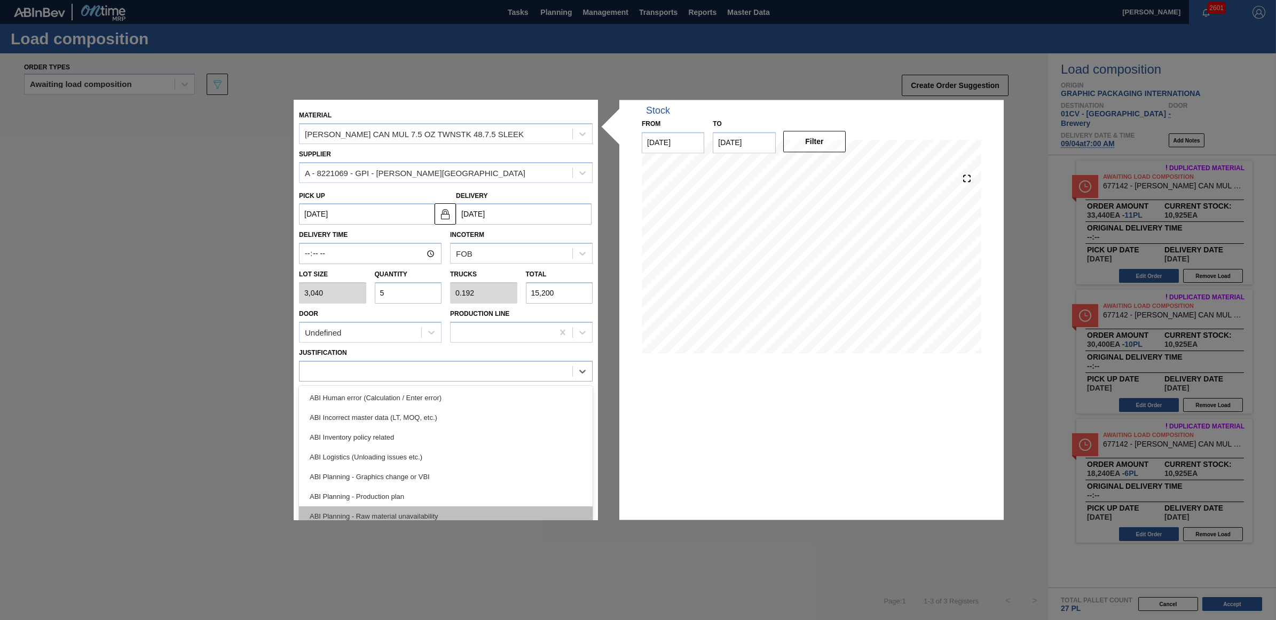
scroll to position [67, 0]
click at [409, 504] on div "ABI Transport planning (Truck optimization etc.)" at bounding box center [446, 509] width 294 height 20
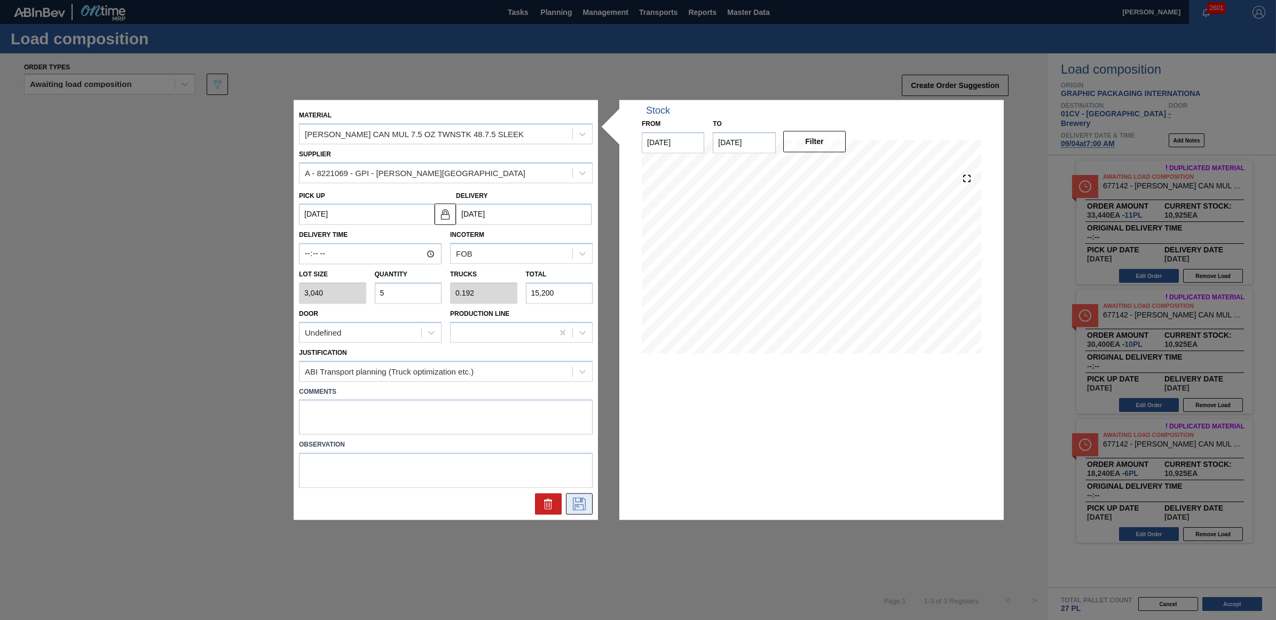
click at [591, 503] on button at bounding box center [579, 504] width 27 height 21
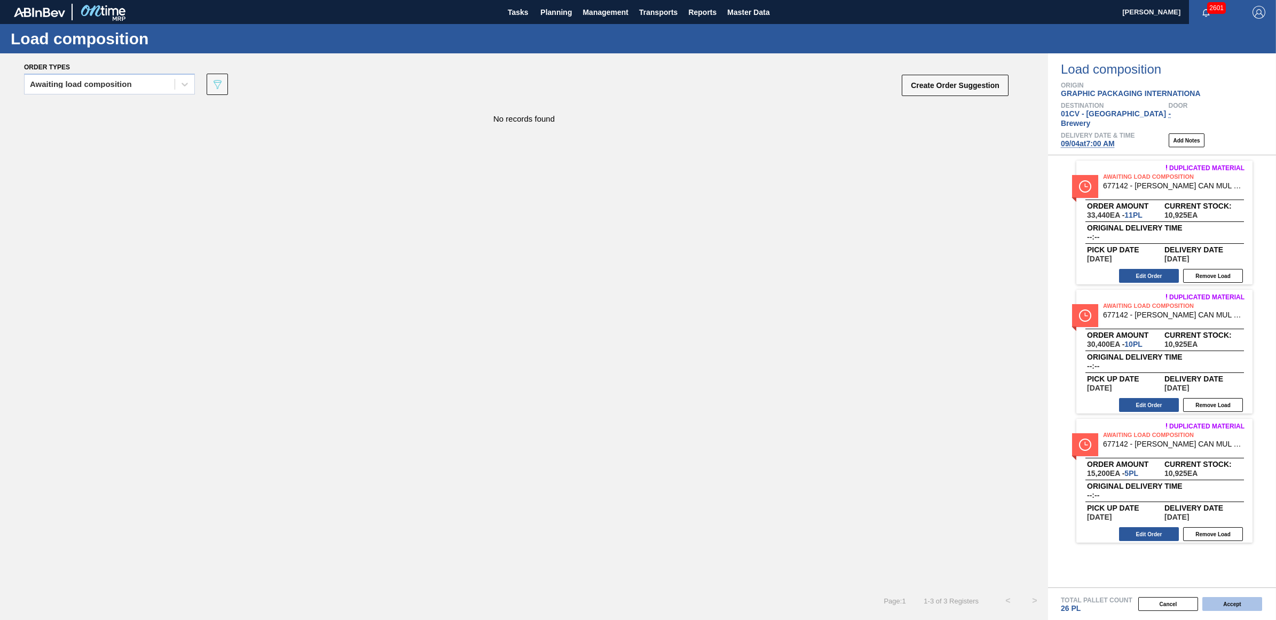
click at [1226, 604] on button "Accept" at bounding box center [1232, 604] width 60 height 14
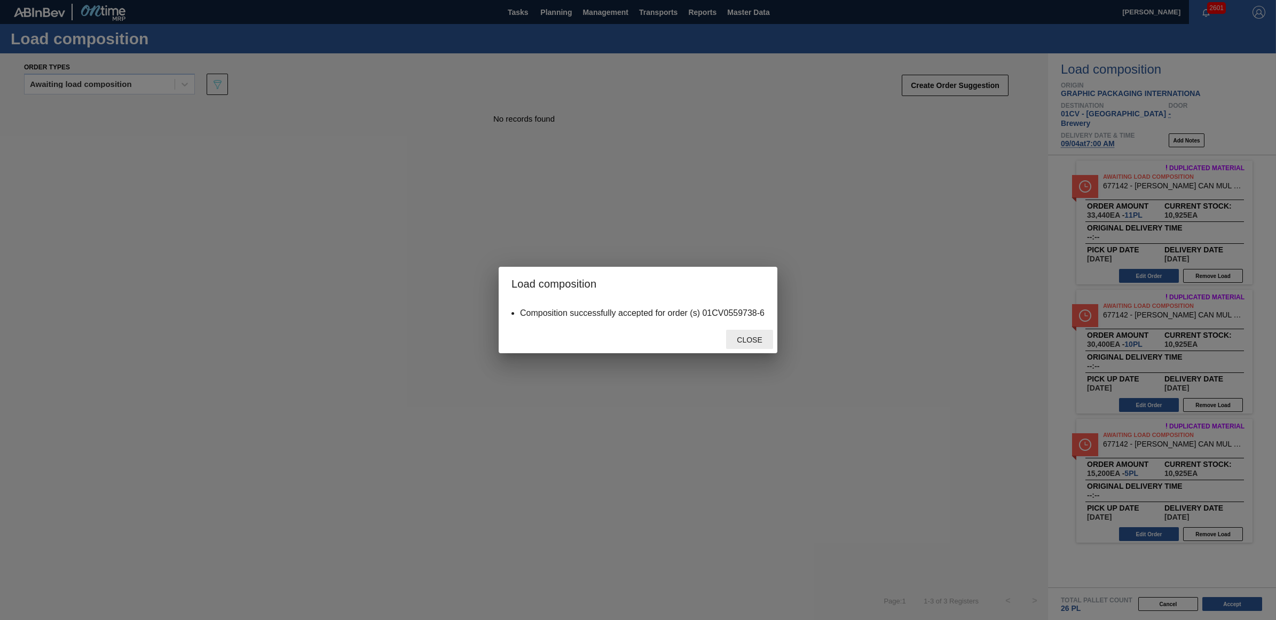
click at [737, 339] on span "Close" at bounding box center [749, 340] width 42 height 9
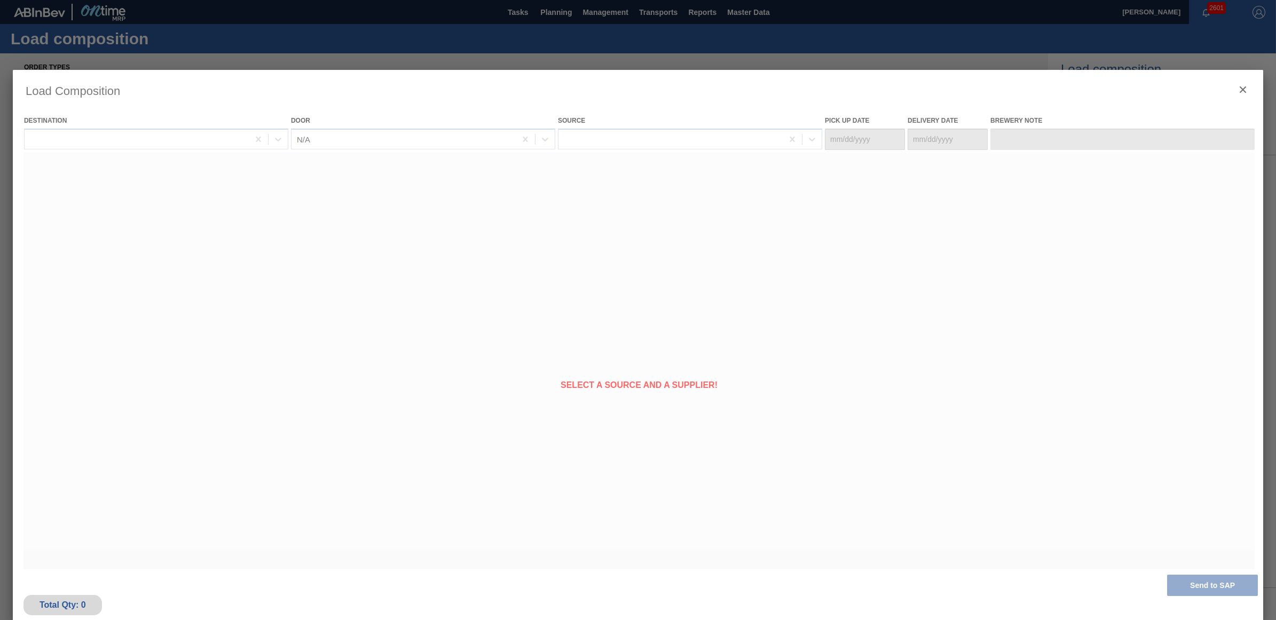
type Date "[DATE]"
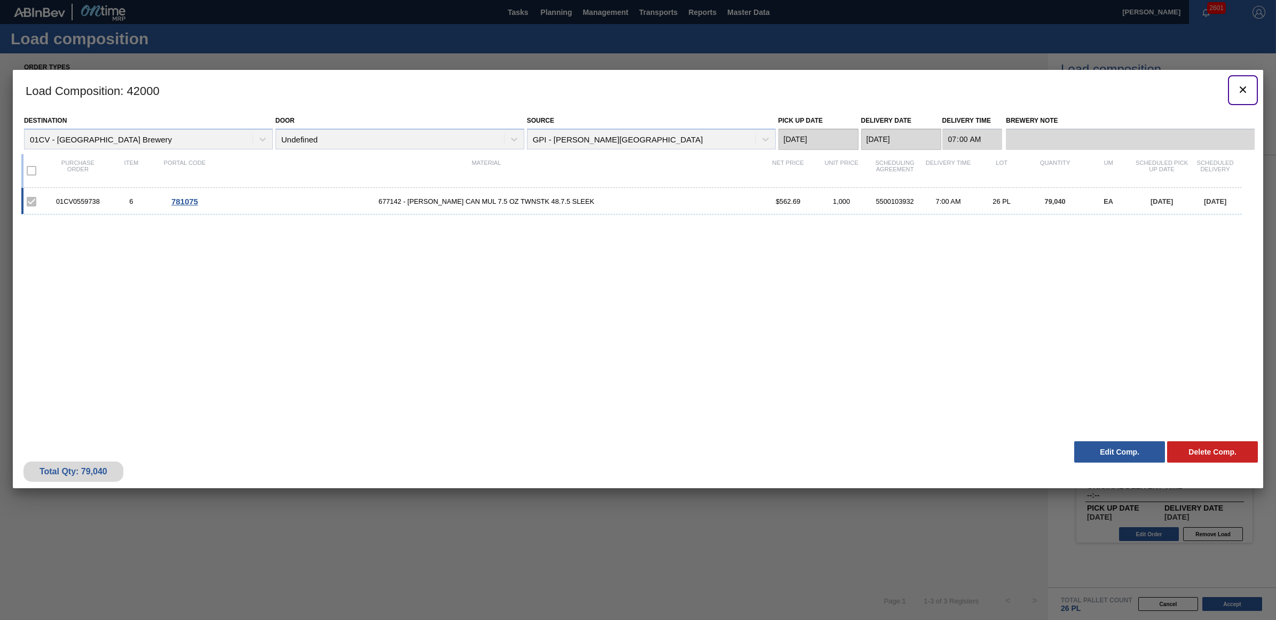
drag, startPoint x: 1248, startPoint y: 85, endPoint x: 911, endPoint y: 6, distance: 345.9
click at [1248, 85] on icon "botão de ícone" at bounding box center [1242, 89] width 13 height 13
